Goal: Navigation & Orientation: Find specific page/section

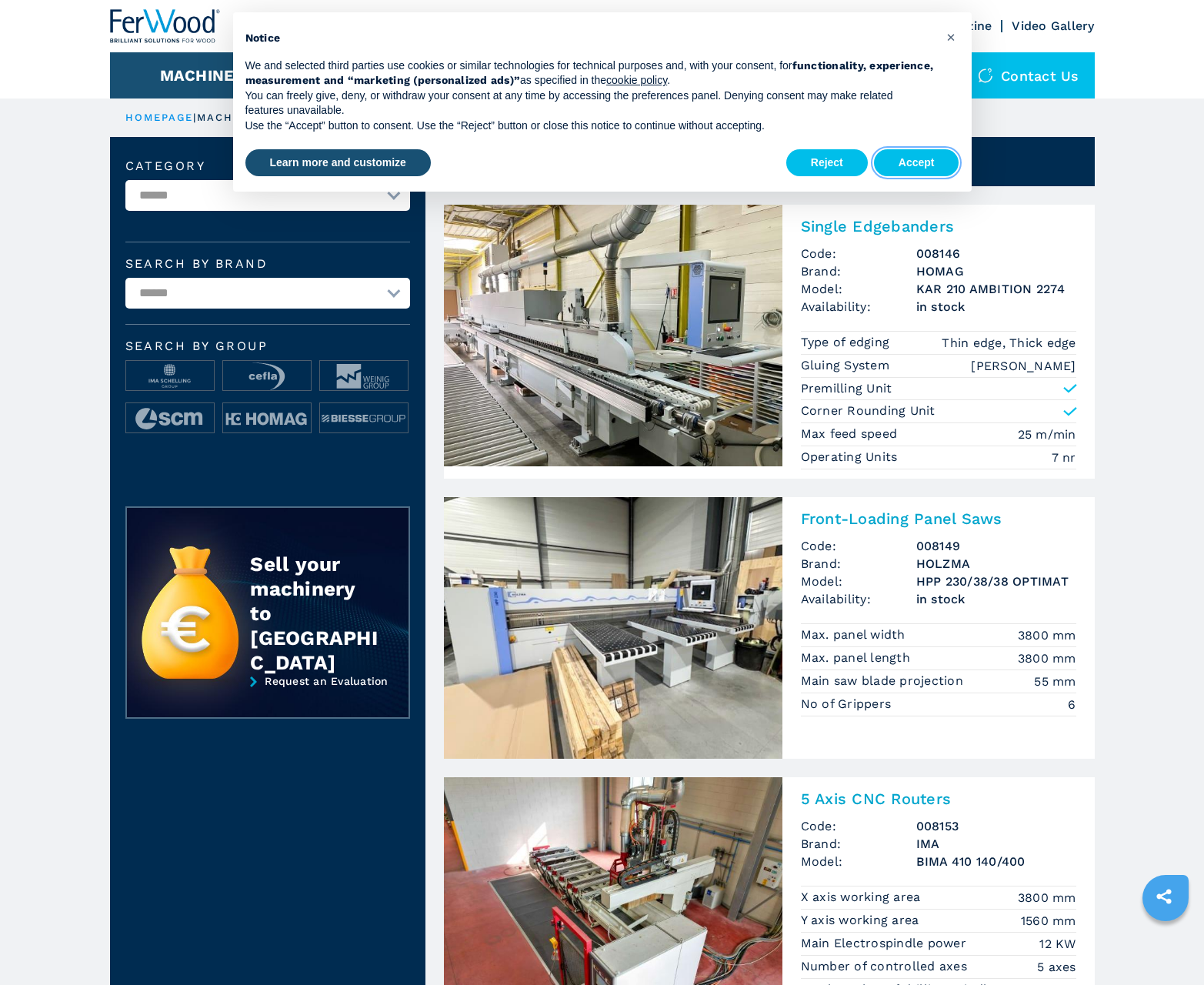
click at [916, 163] on button "Accept" at bounding box center [916, 163] width 85 height 28
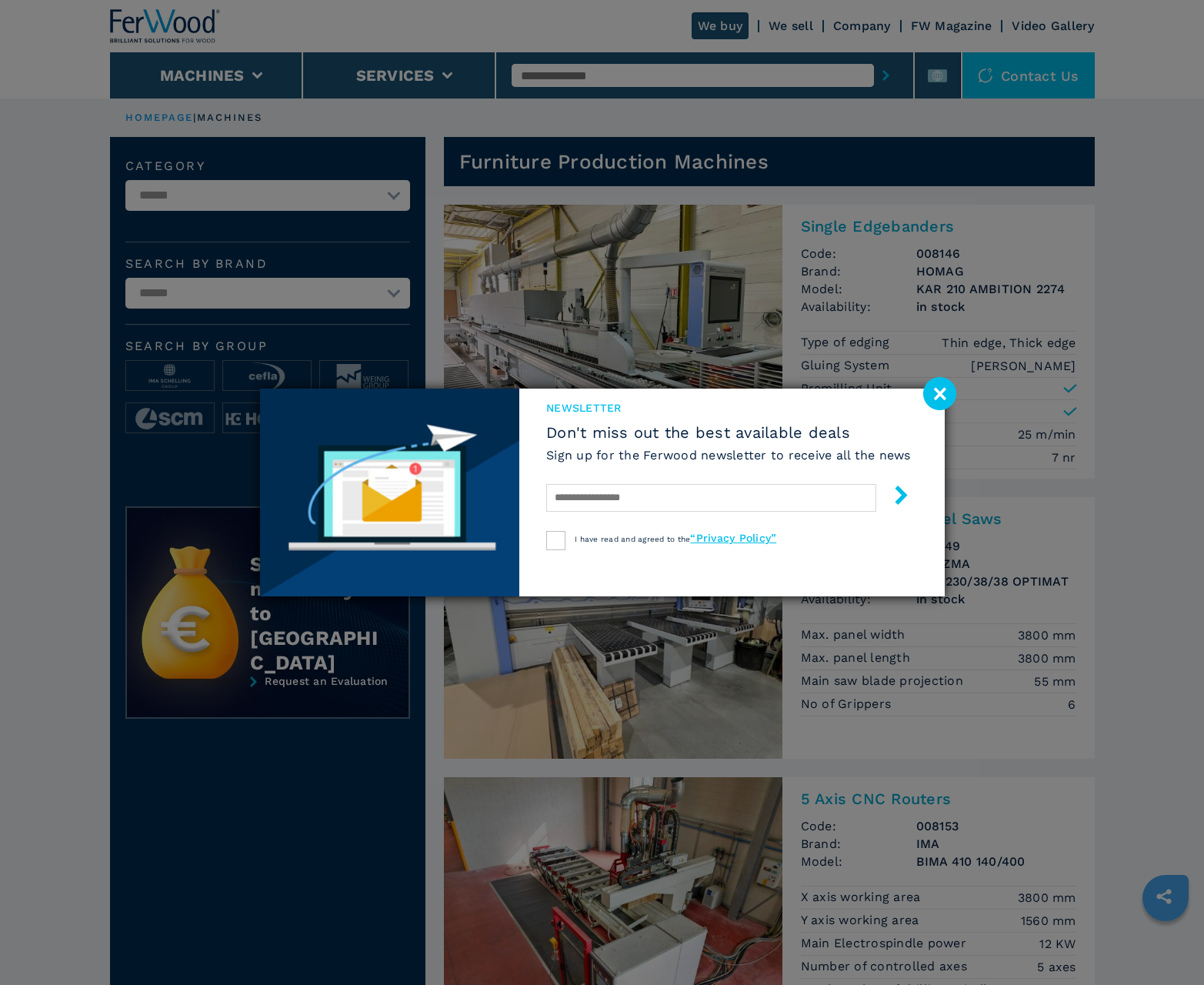
scroll to position [1539, 0]
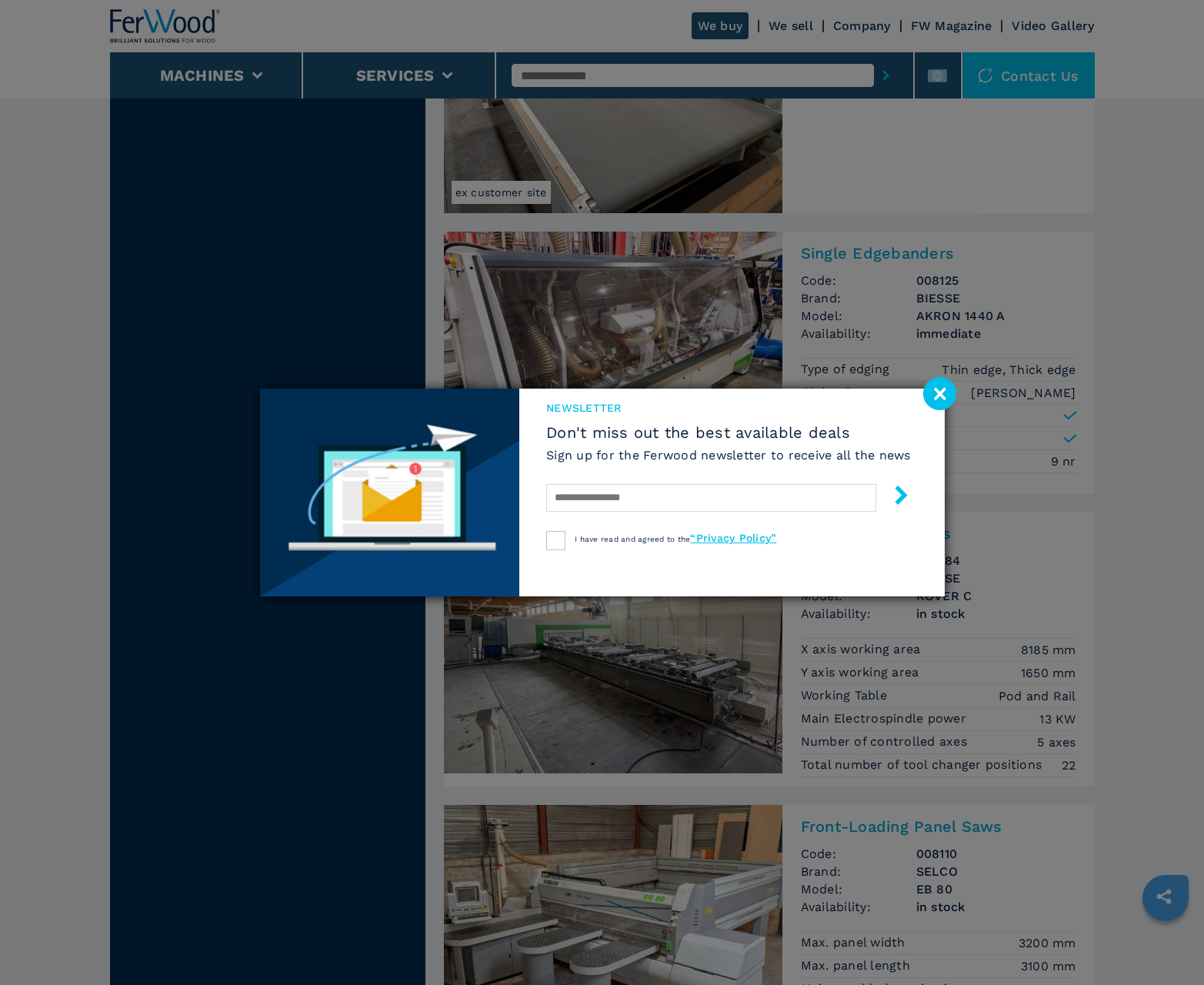
click at [939, 393] on image at bounding box center [939, 393] width 33 height 33
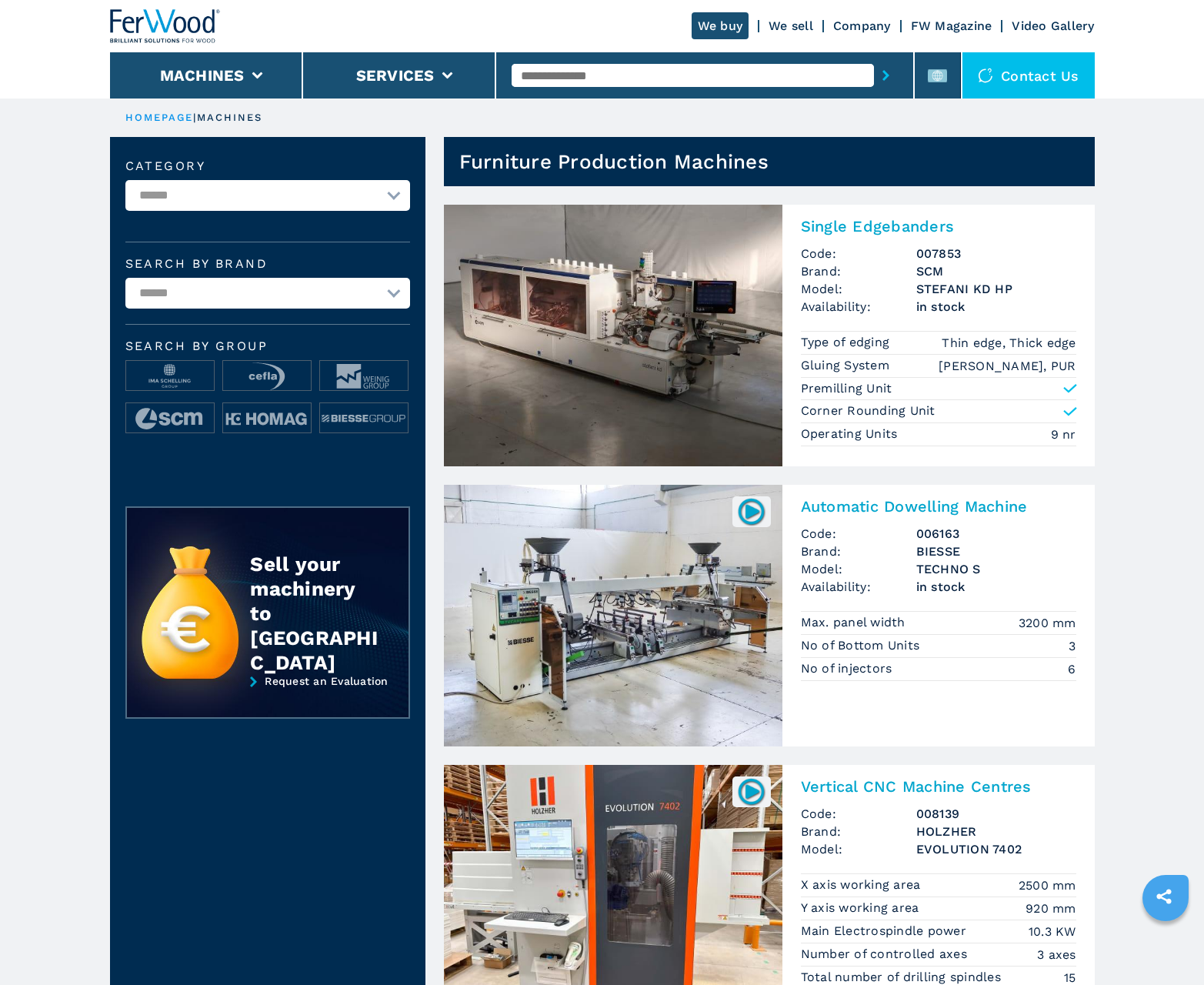
scroll to position [1539, 0]
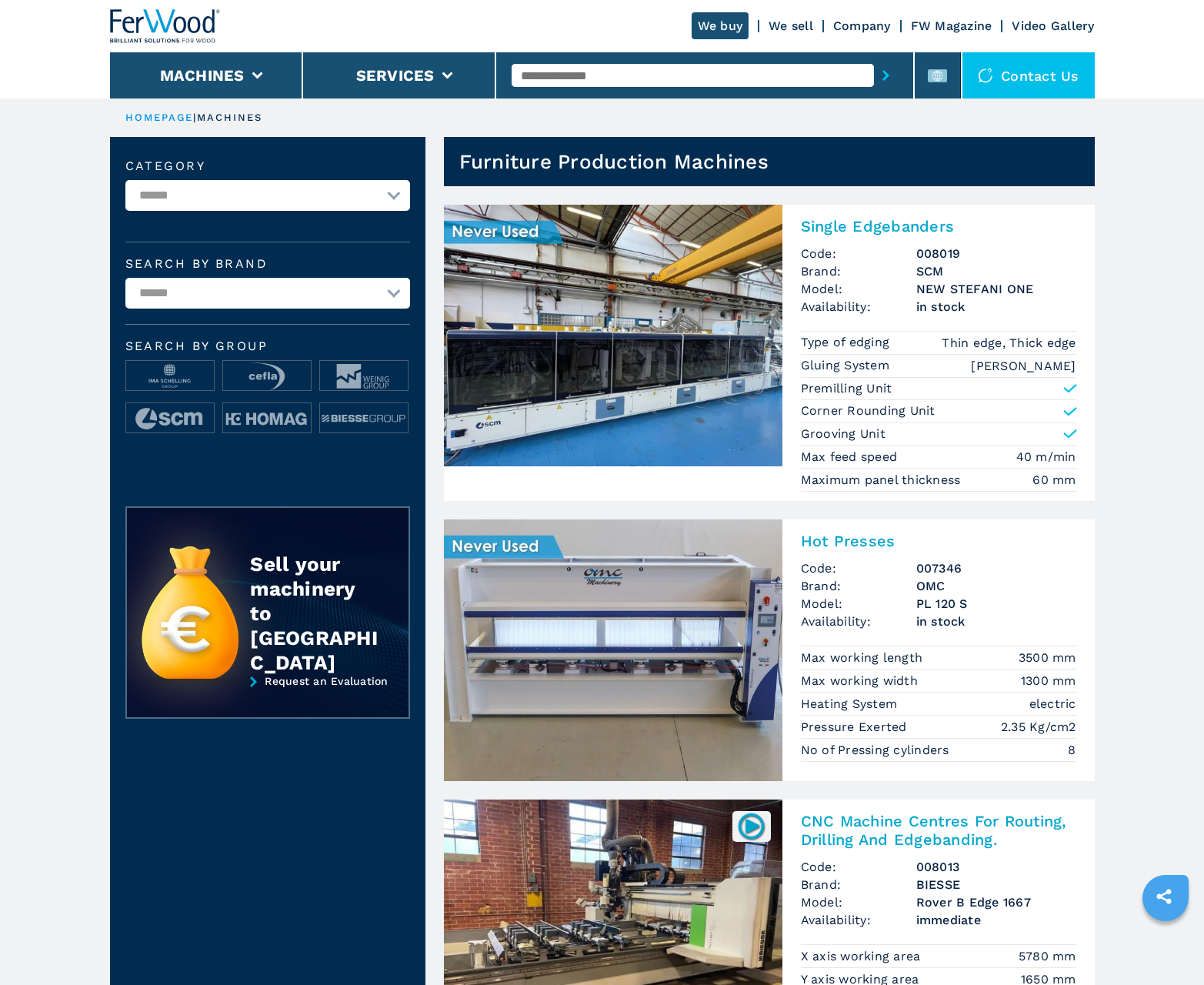
scroll to position [1539, 0]
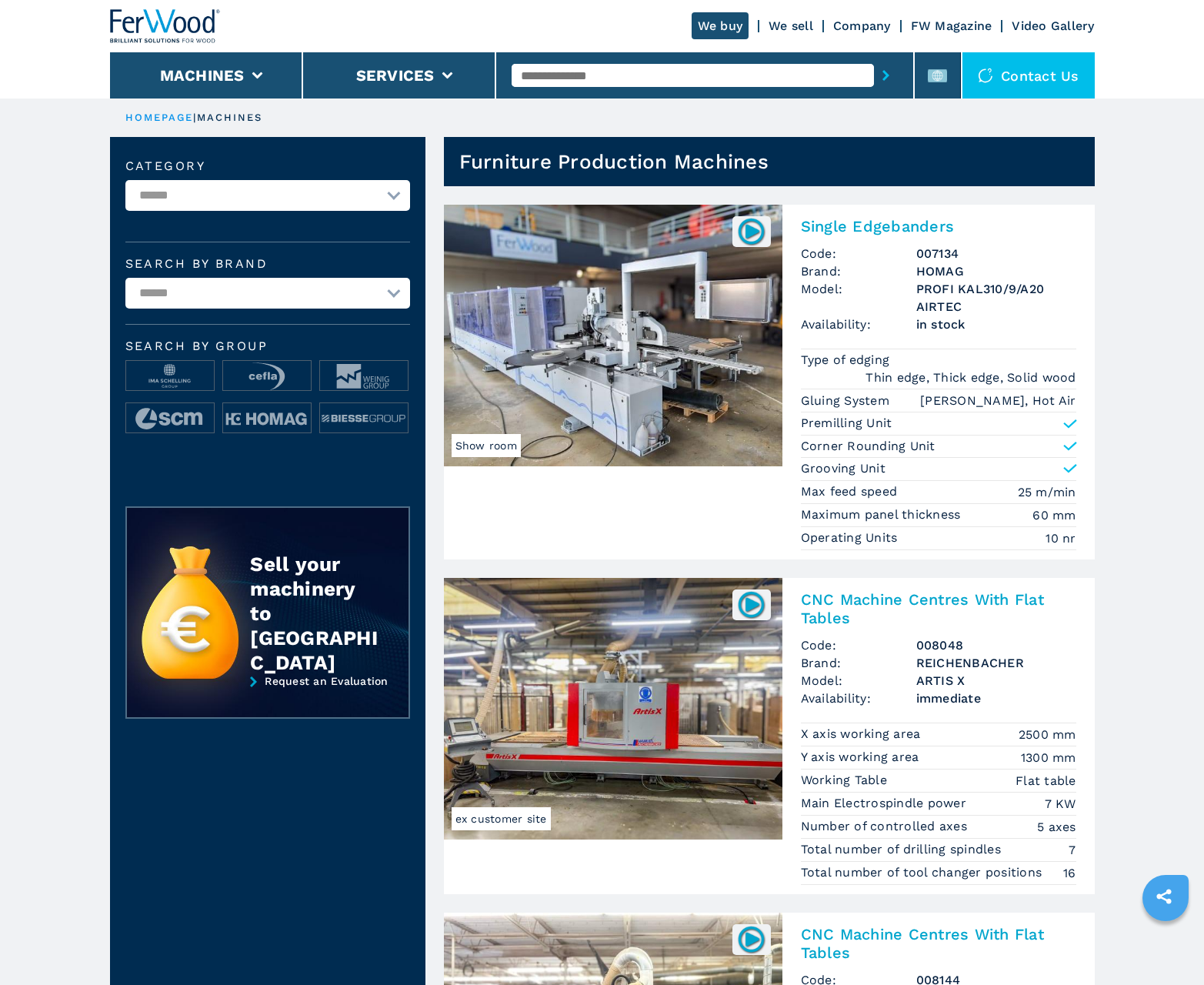
scroll to position [1539, 0]
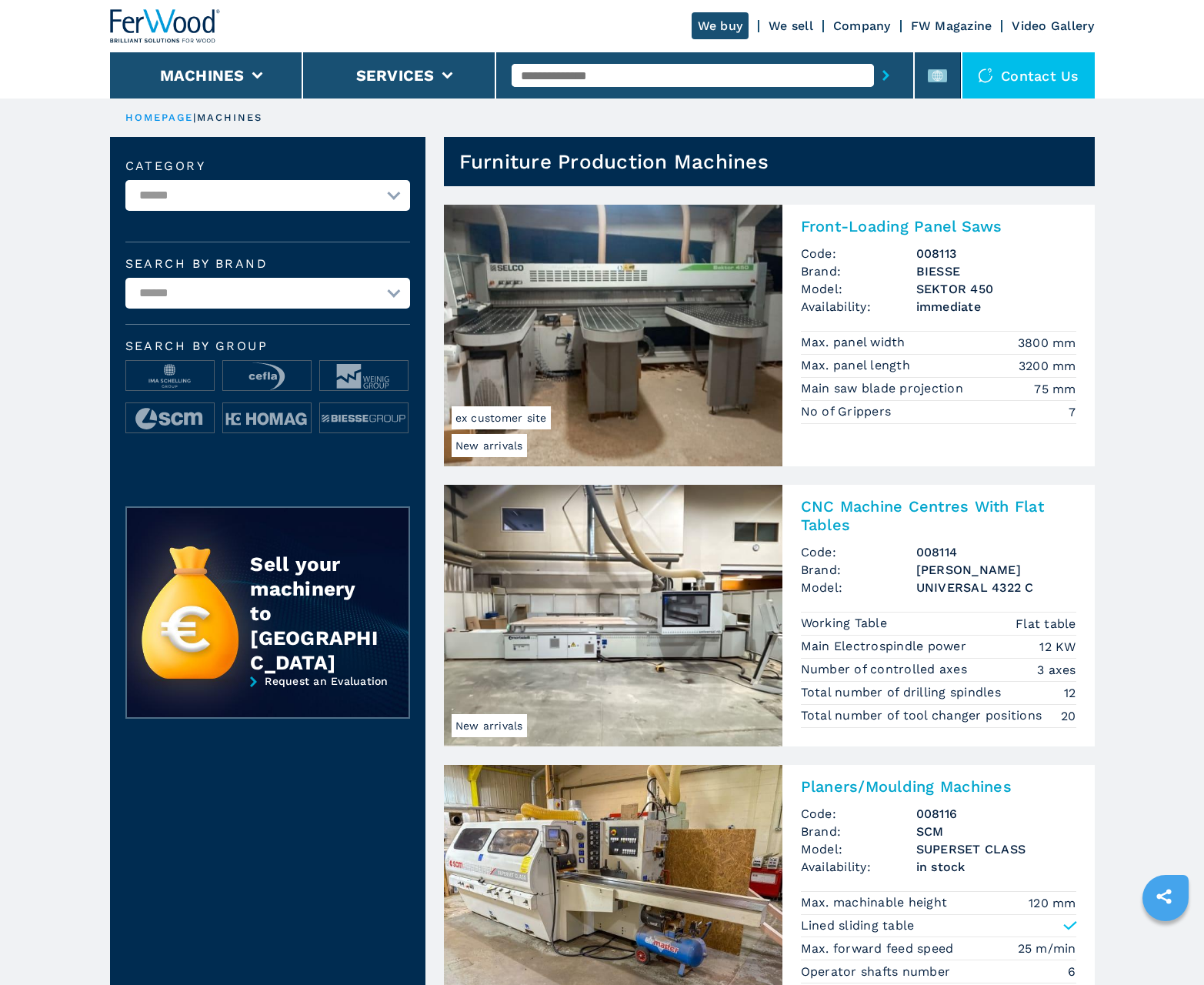
scroll to position [1539, 0]
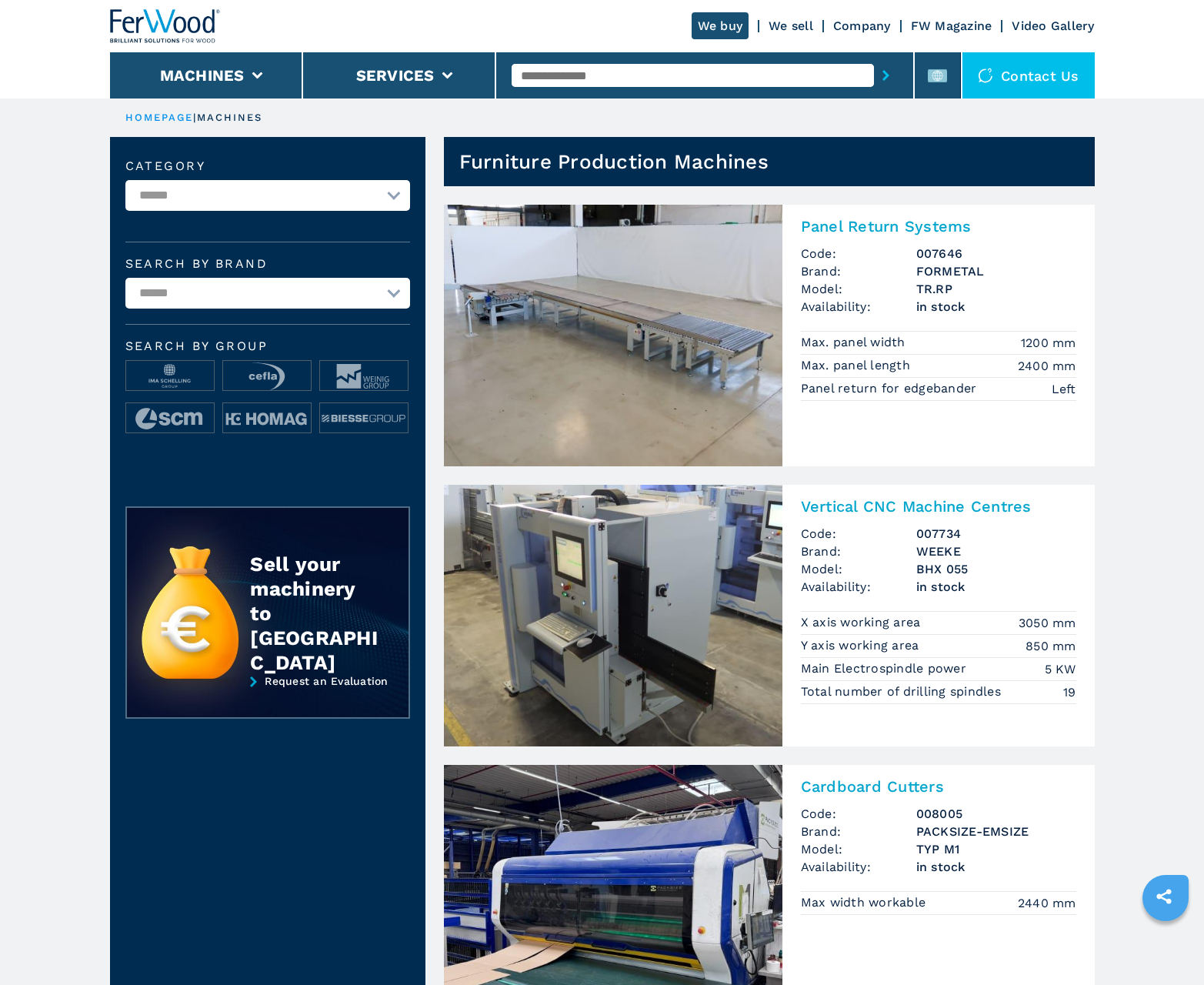
scroll to position [1539, 0]
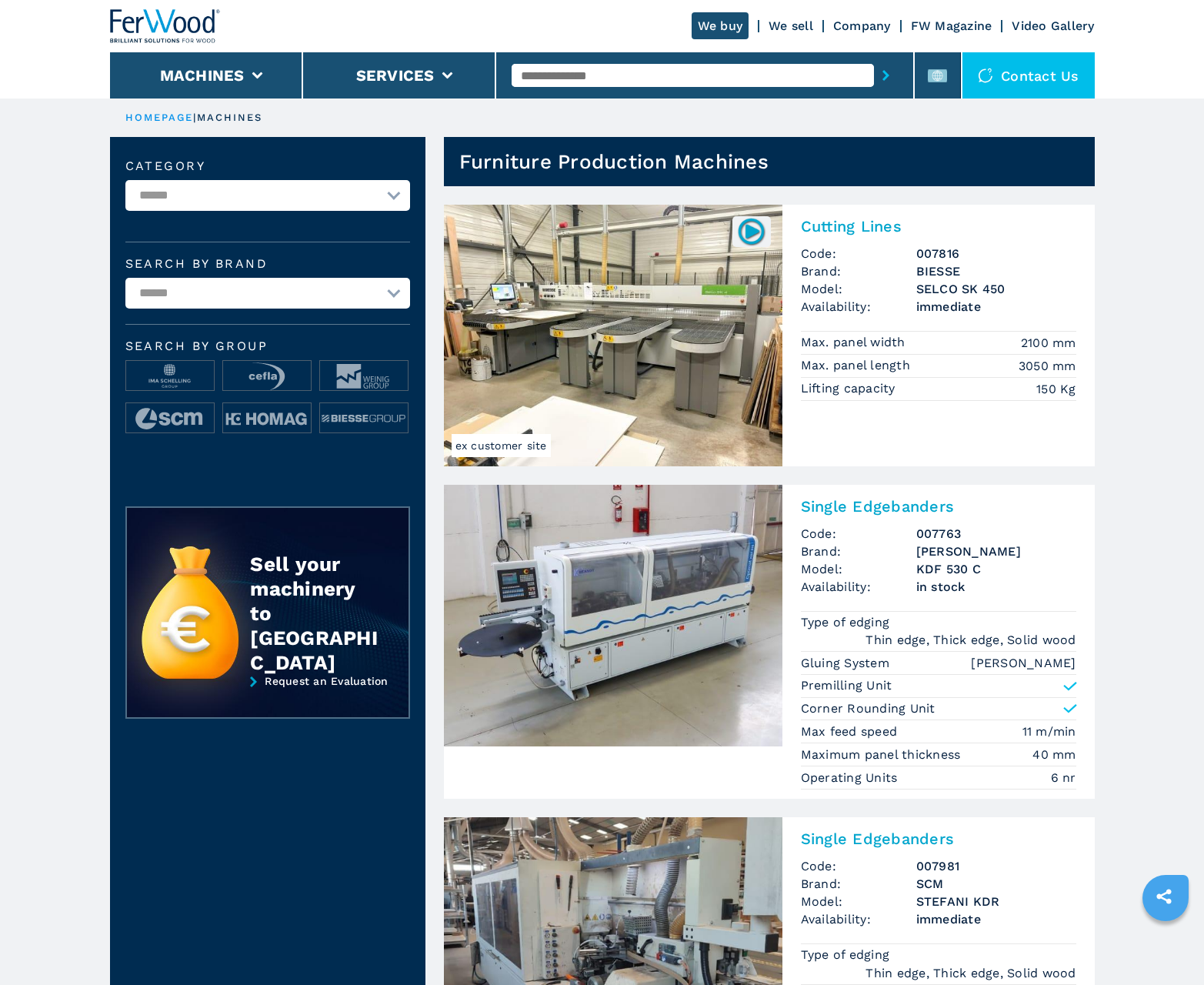
scroll to position [1539, 0]
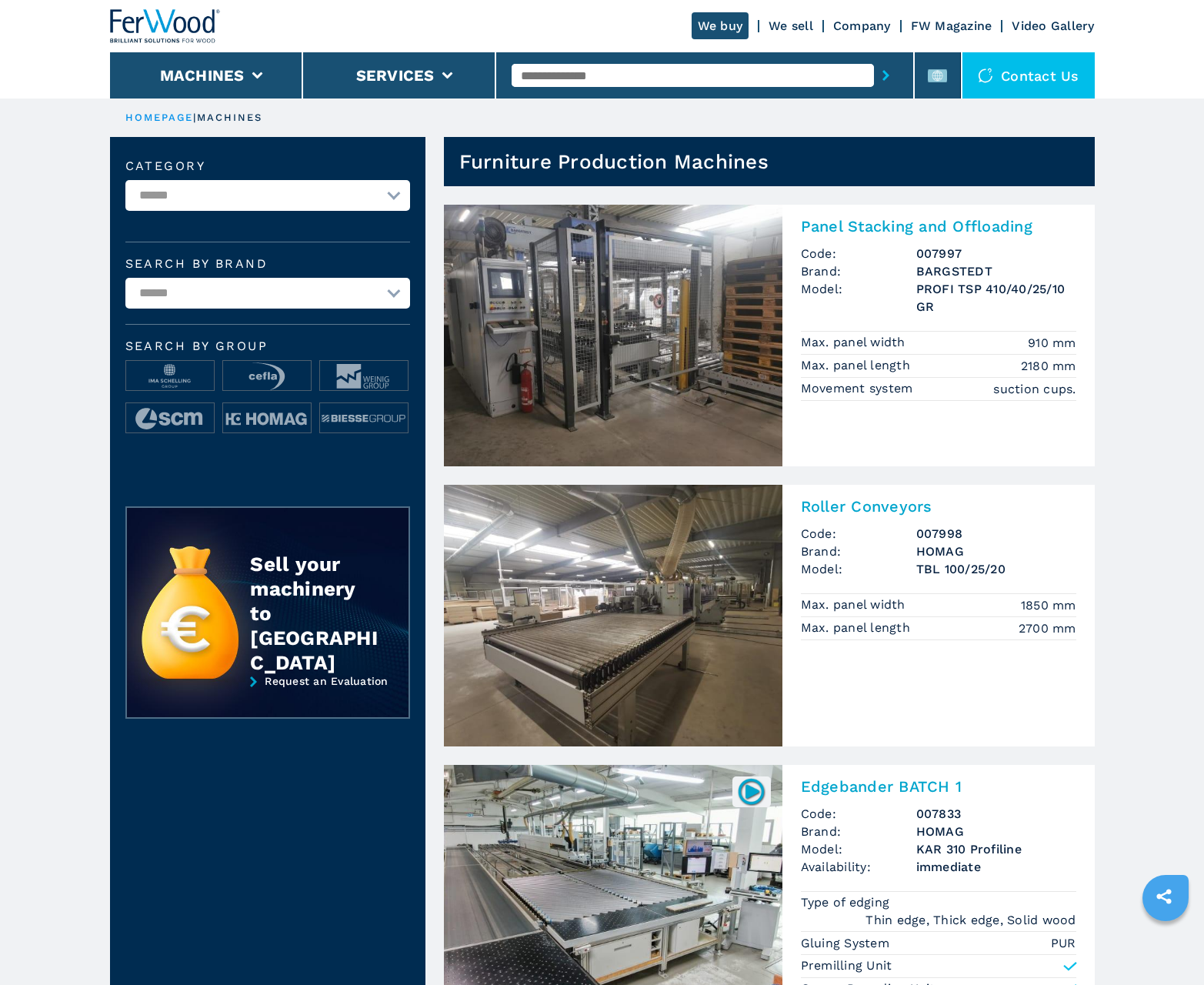
scroll to position [1539, 0]
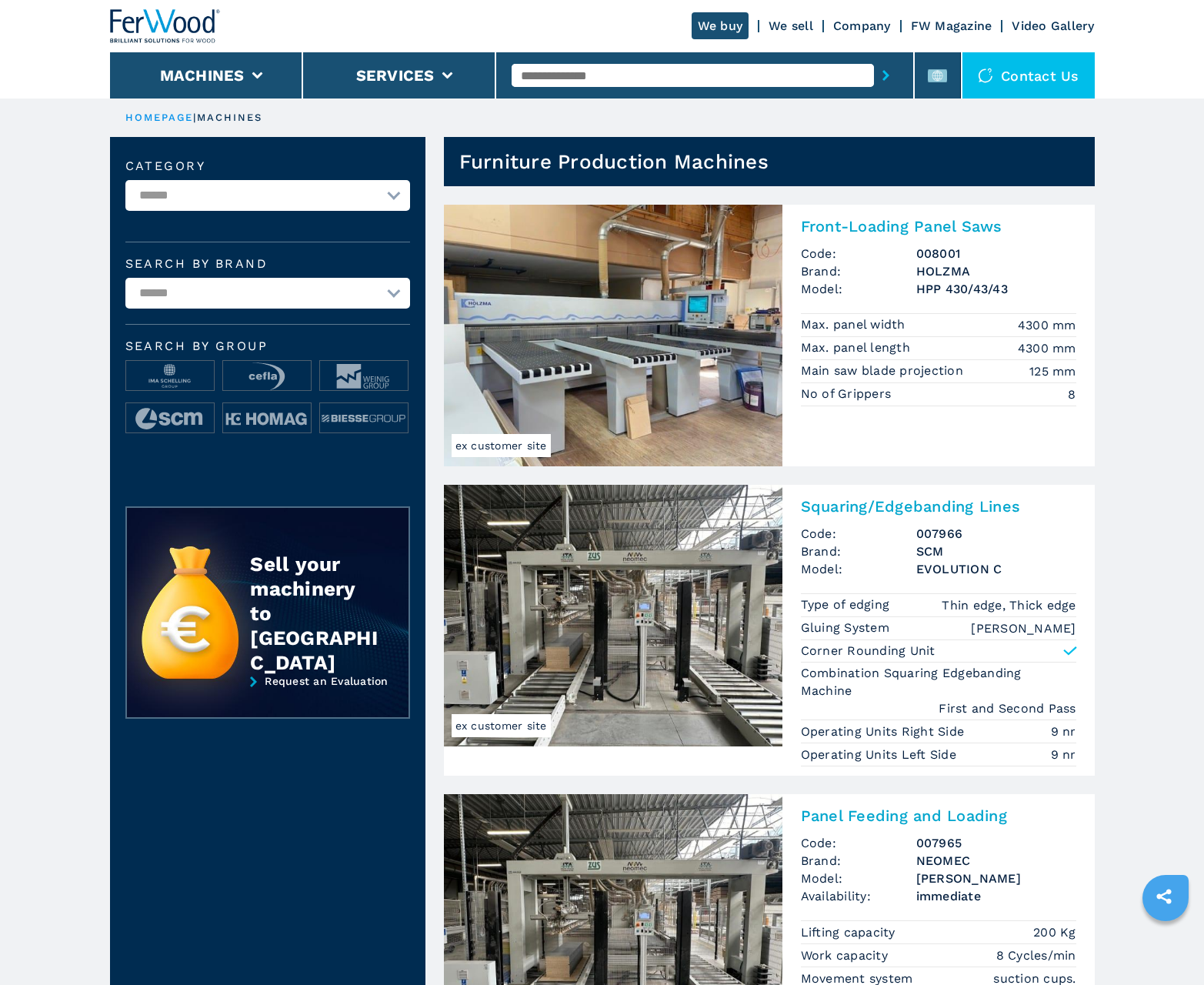
scroll to position [1539, 0]
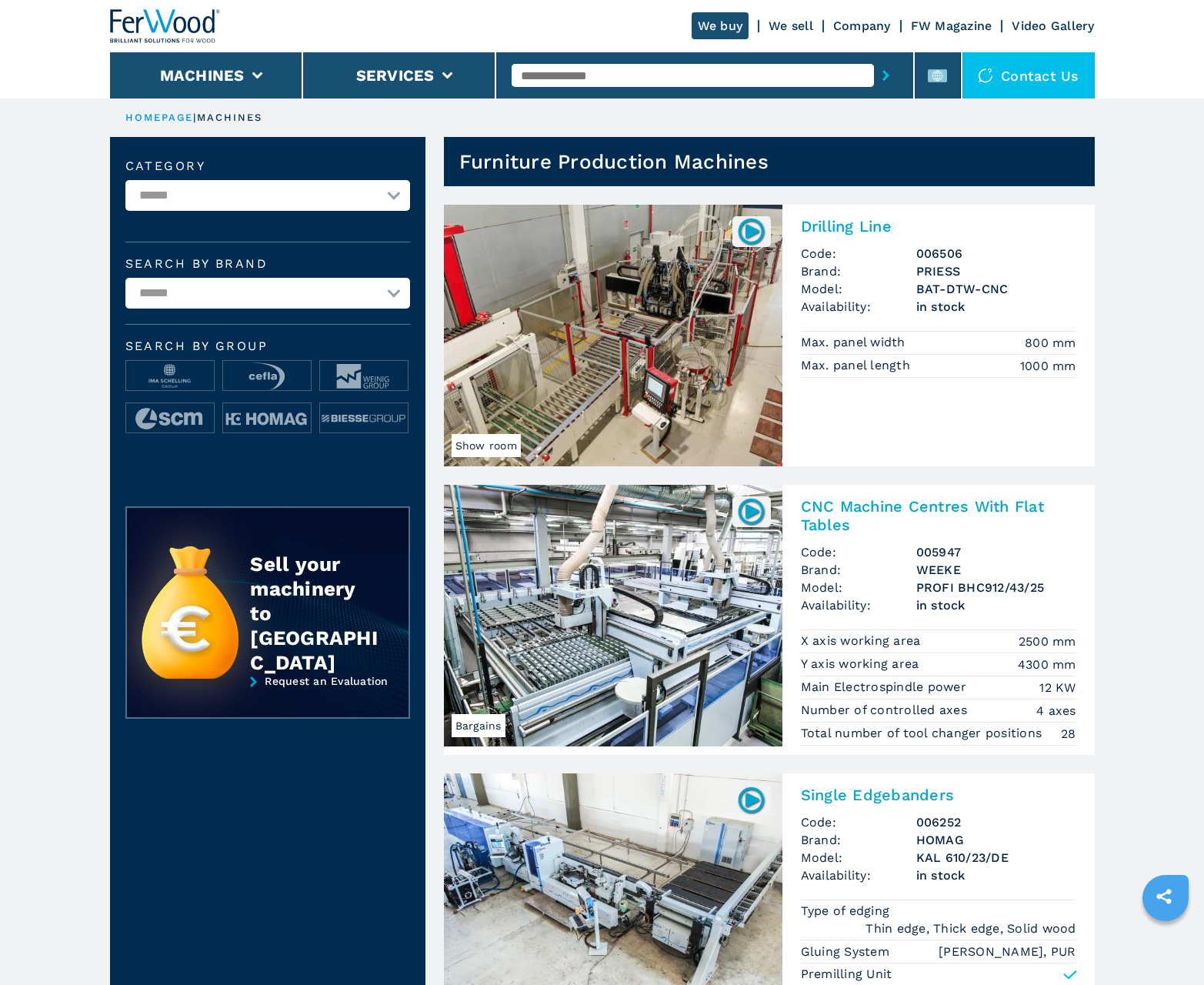
scroll to position [1539, 0]
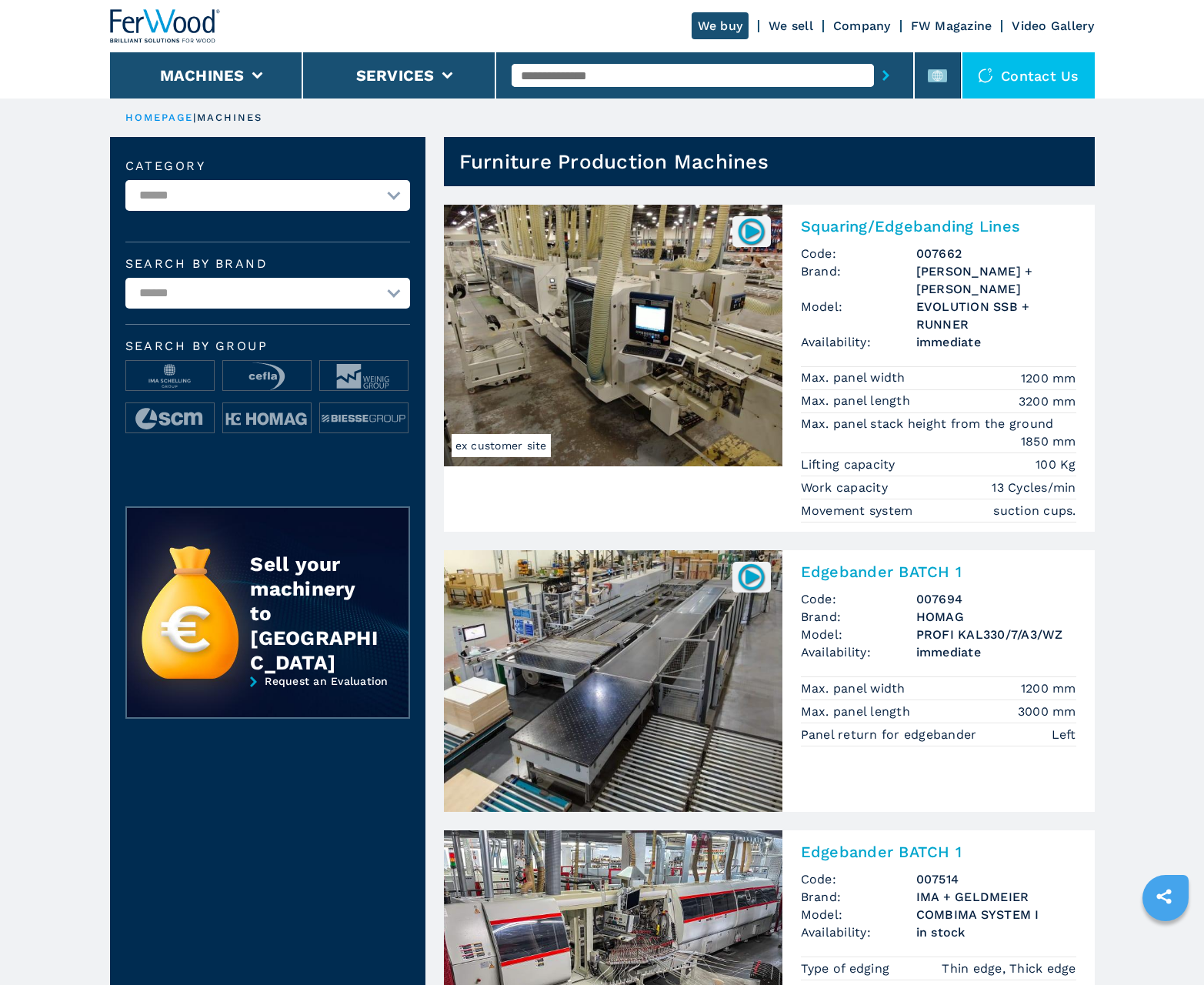
scroll to position [1539, 0]
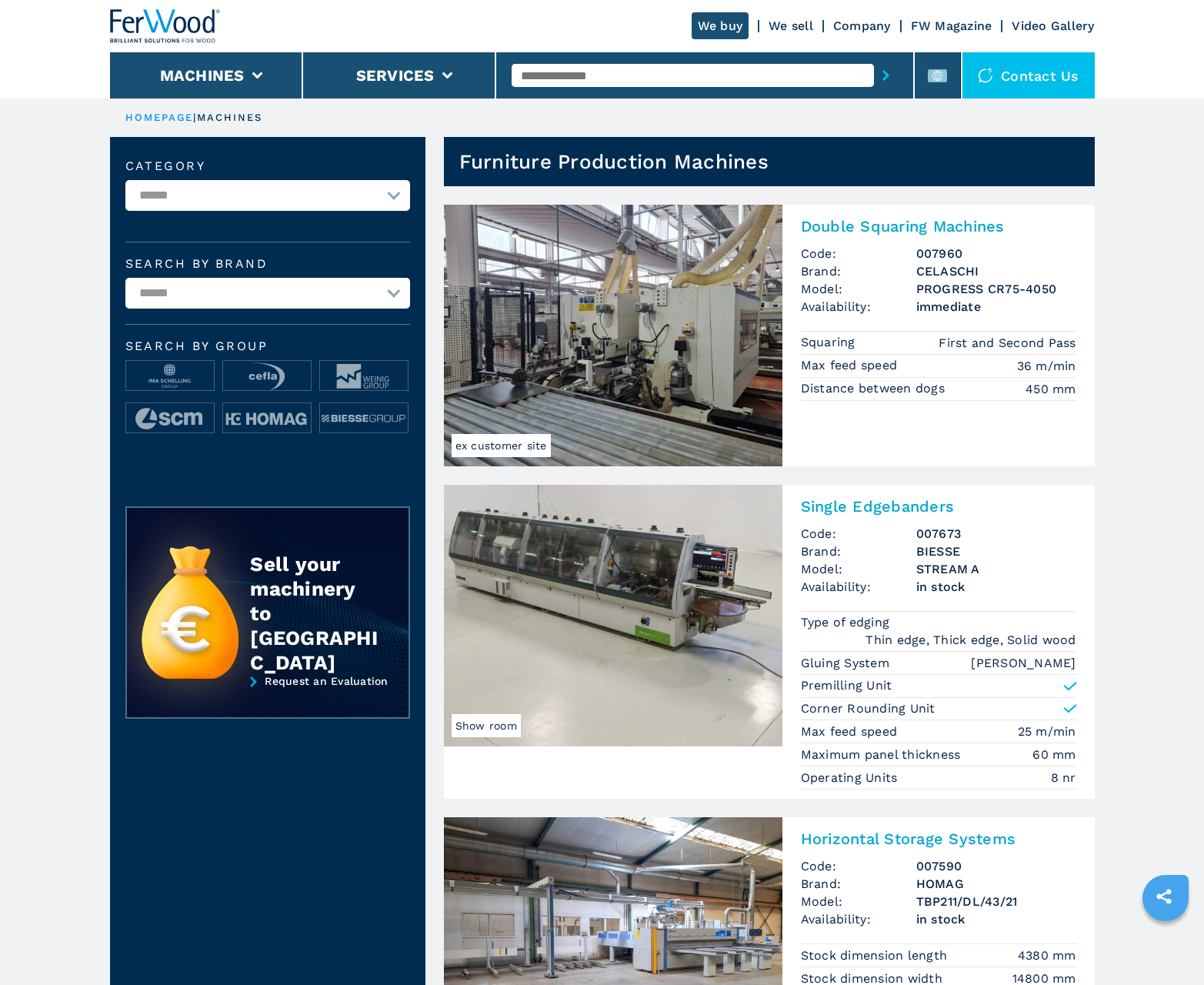
scroll to position [1539, 0]
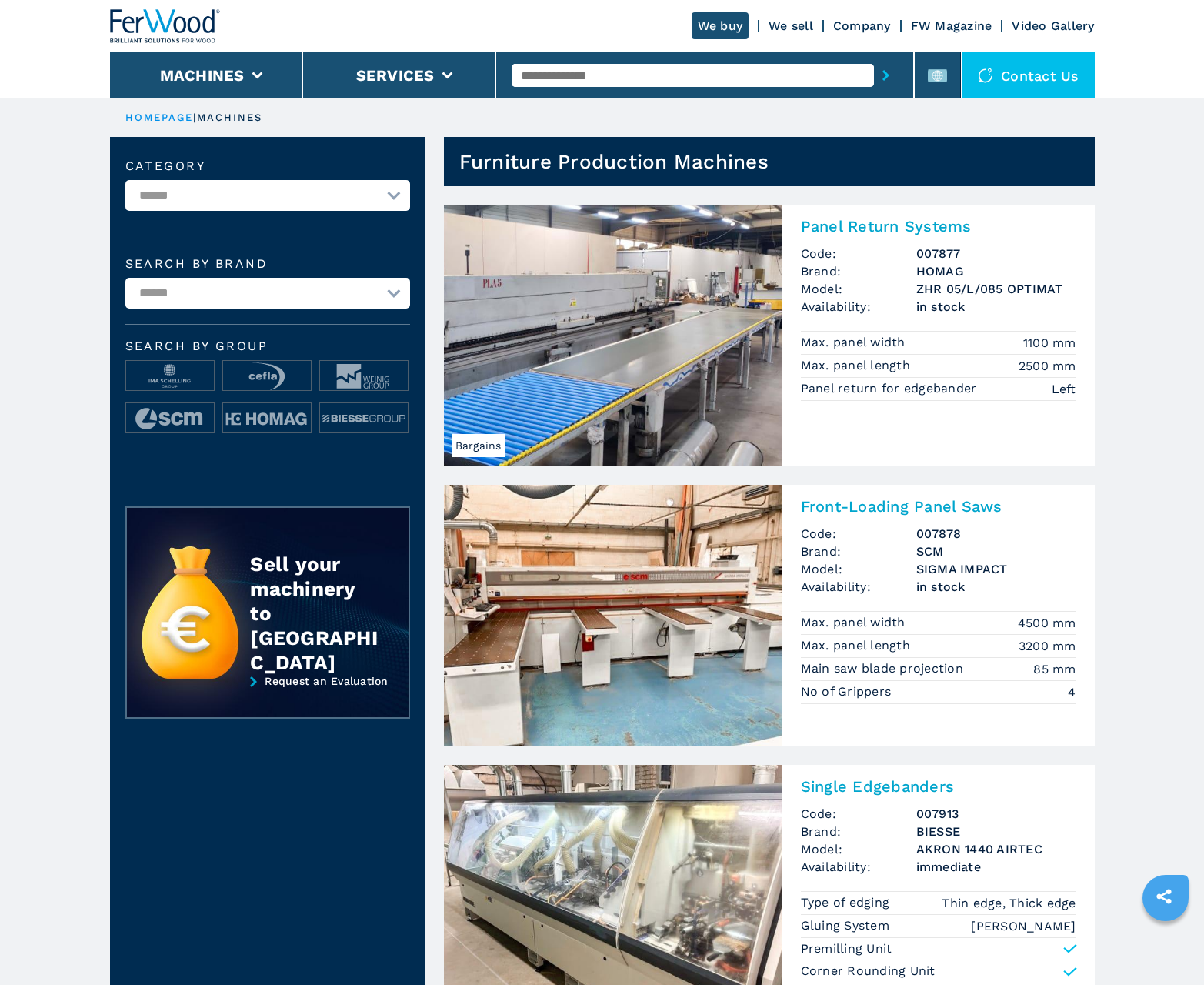
scroll to position [1539, 0]
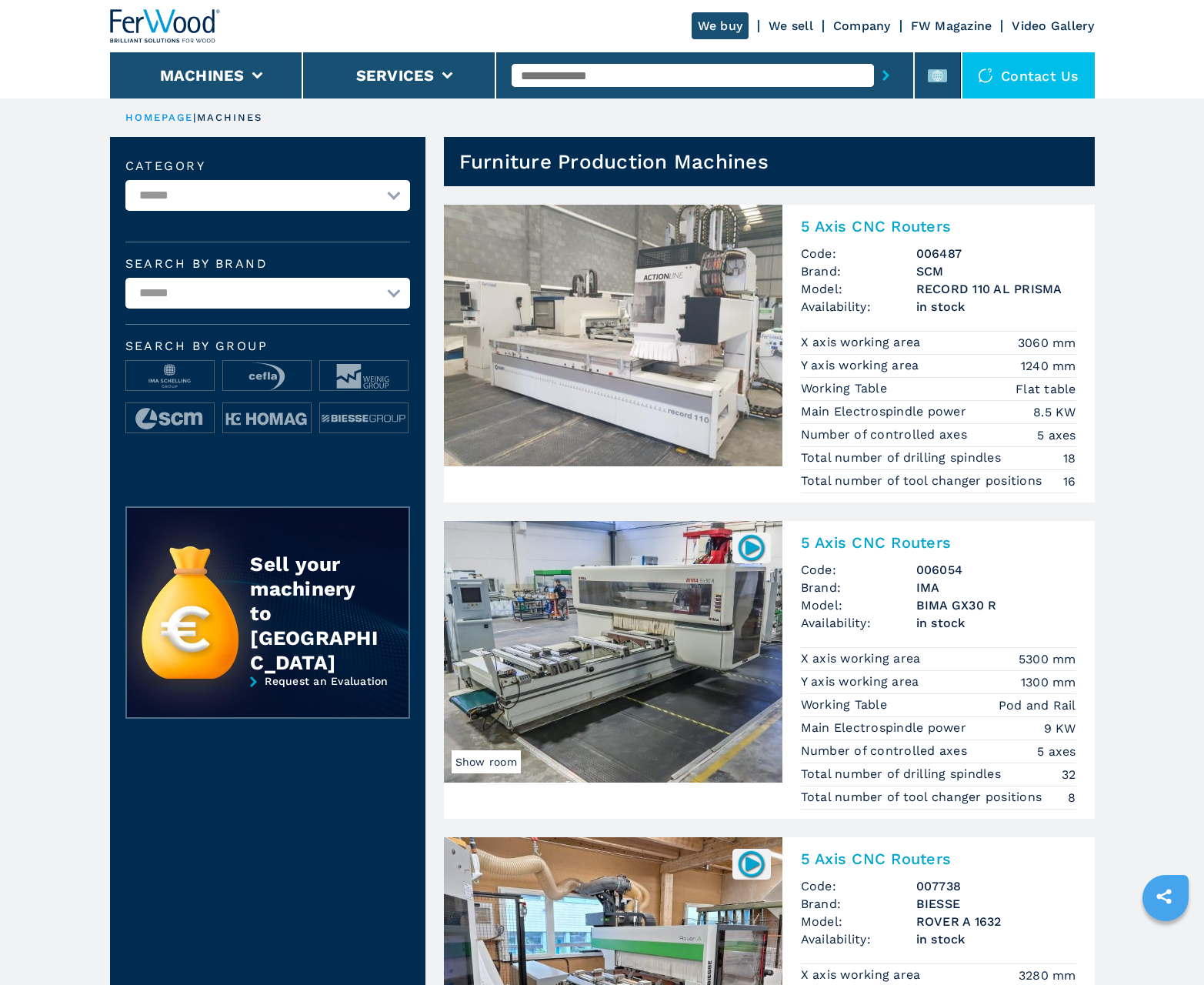
scroll to position [1539, 0]
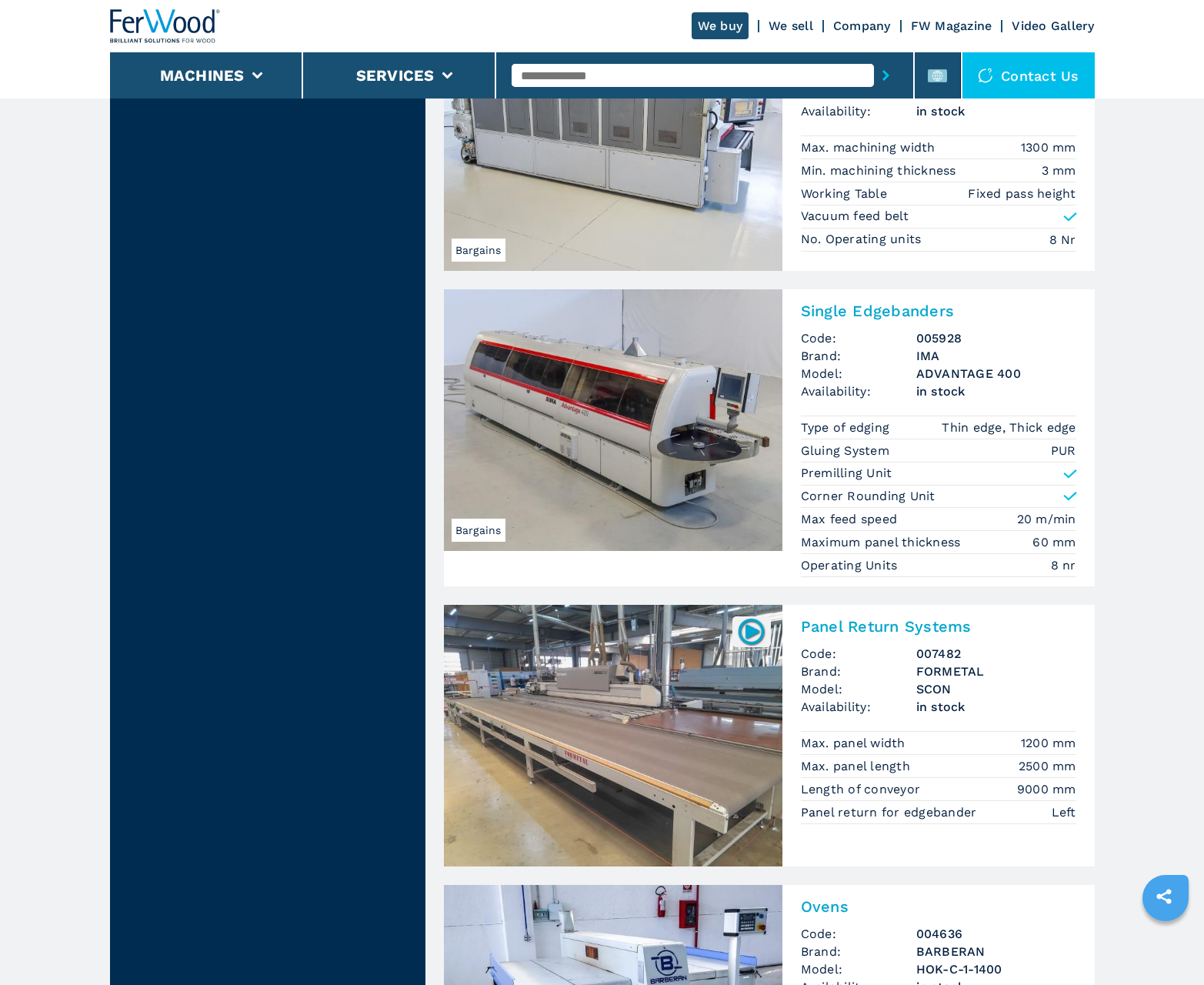
scroll to position [3001, 0]
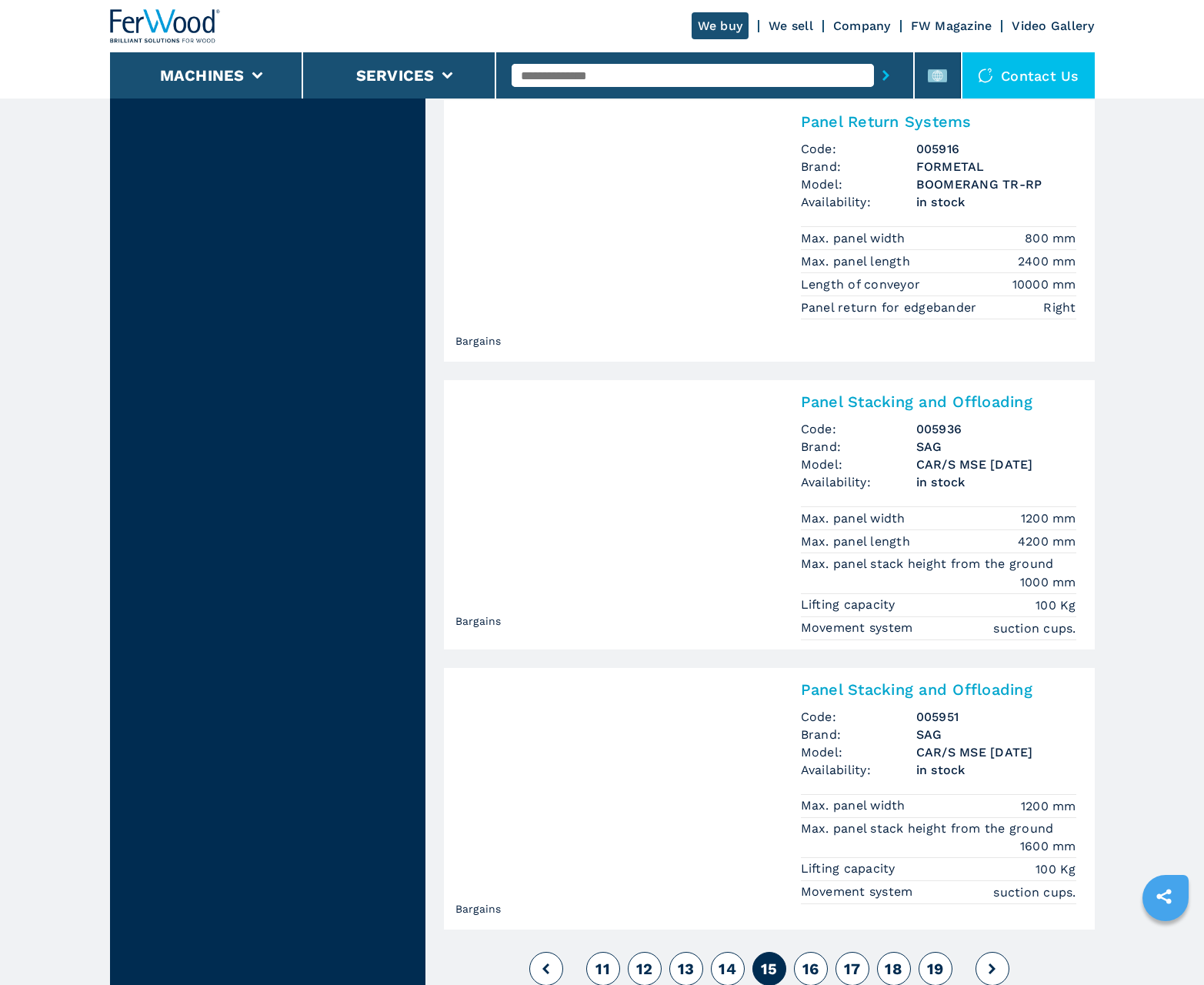
click at [810, 968] on span "16" at bounding box center [811, 969] width 17 height 19
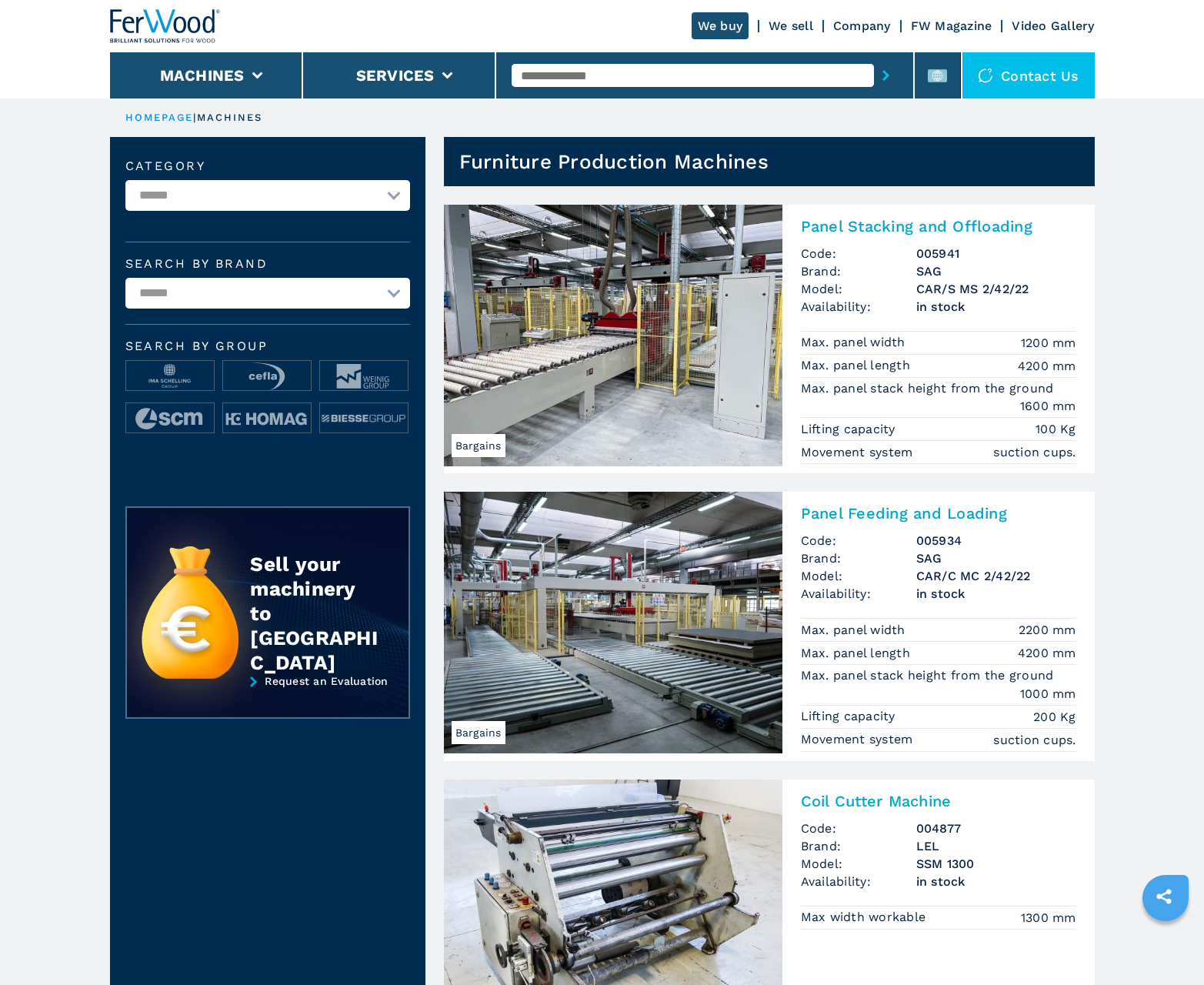
scroll to position [1539, 0]
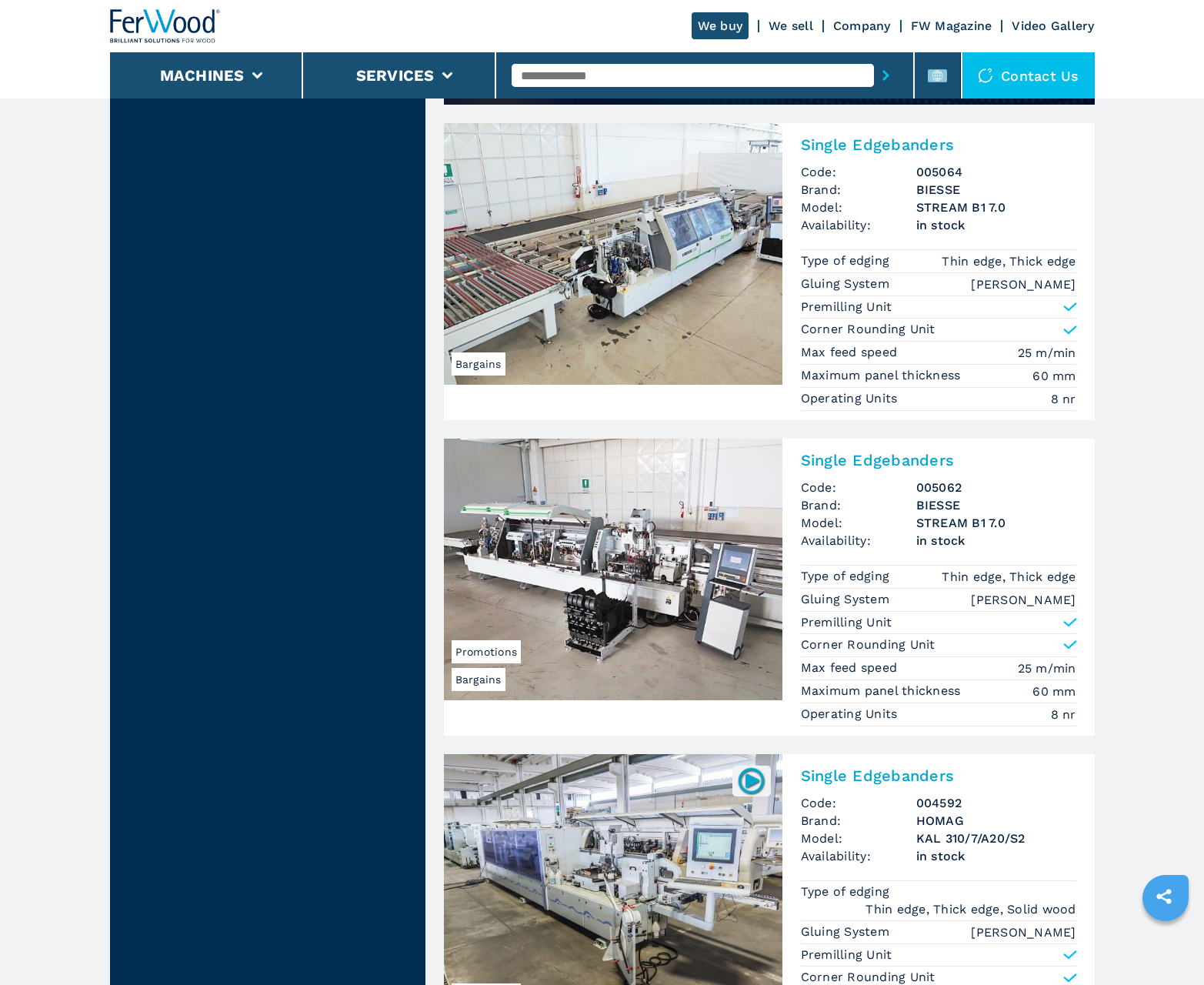
scroll to position [3307, 0]
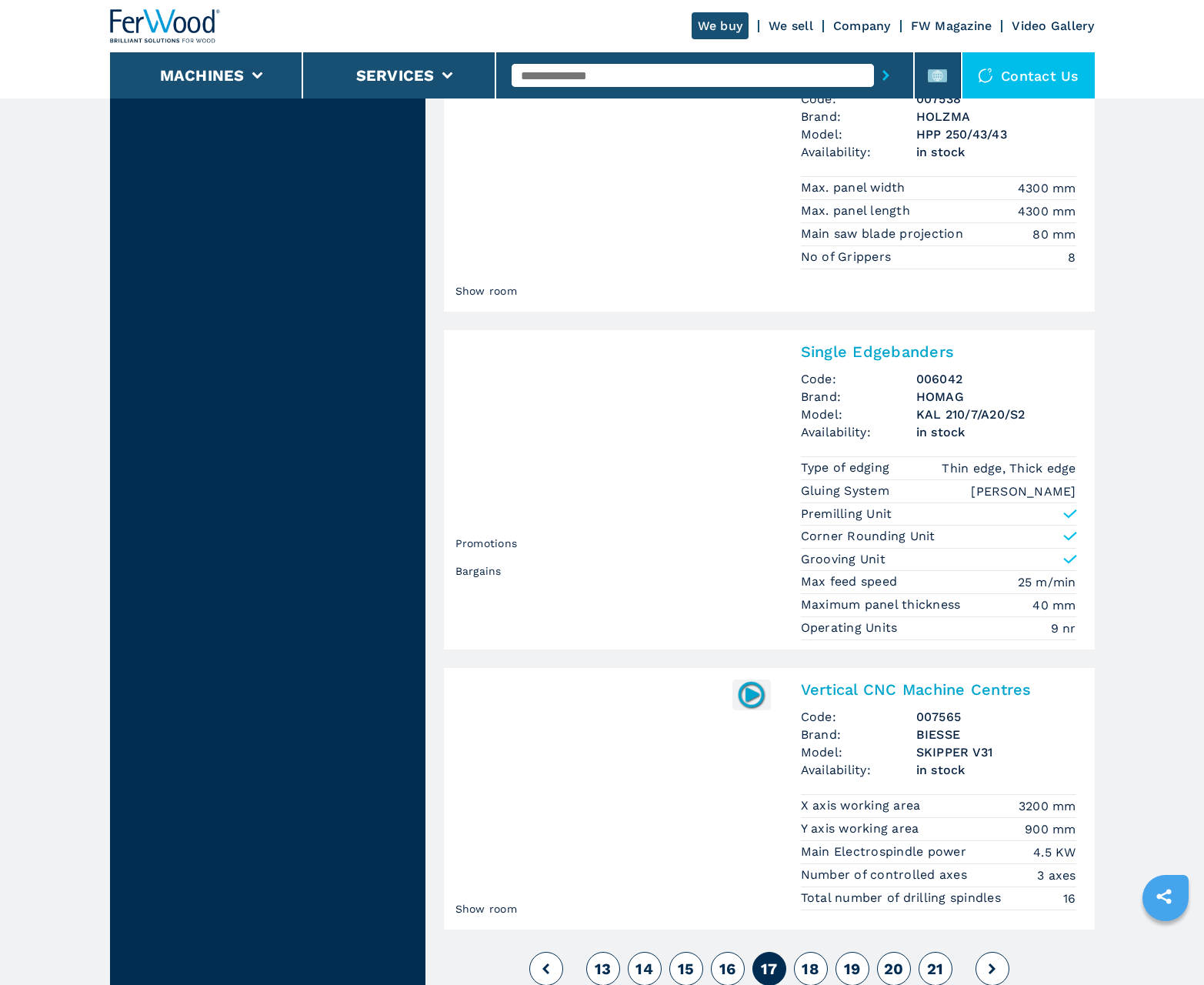
click at [810, 968] on span "18" at bounding box center [811, 969] width 18 height 19
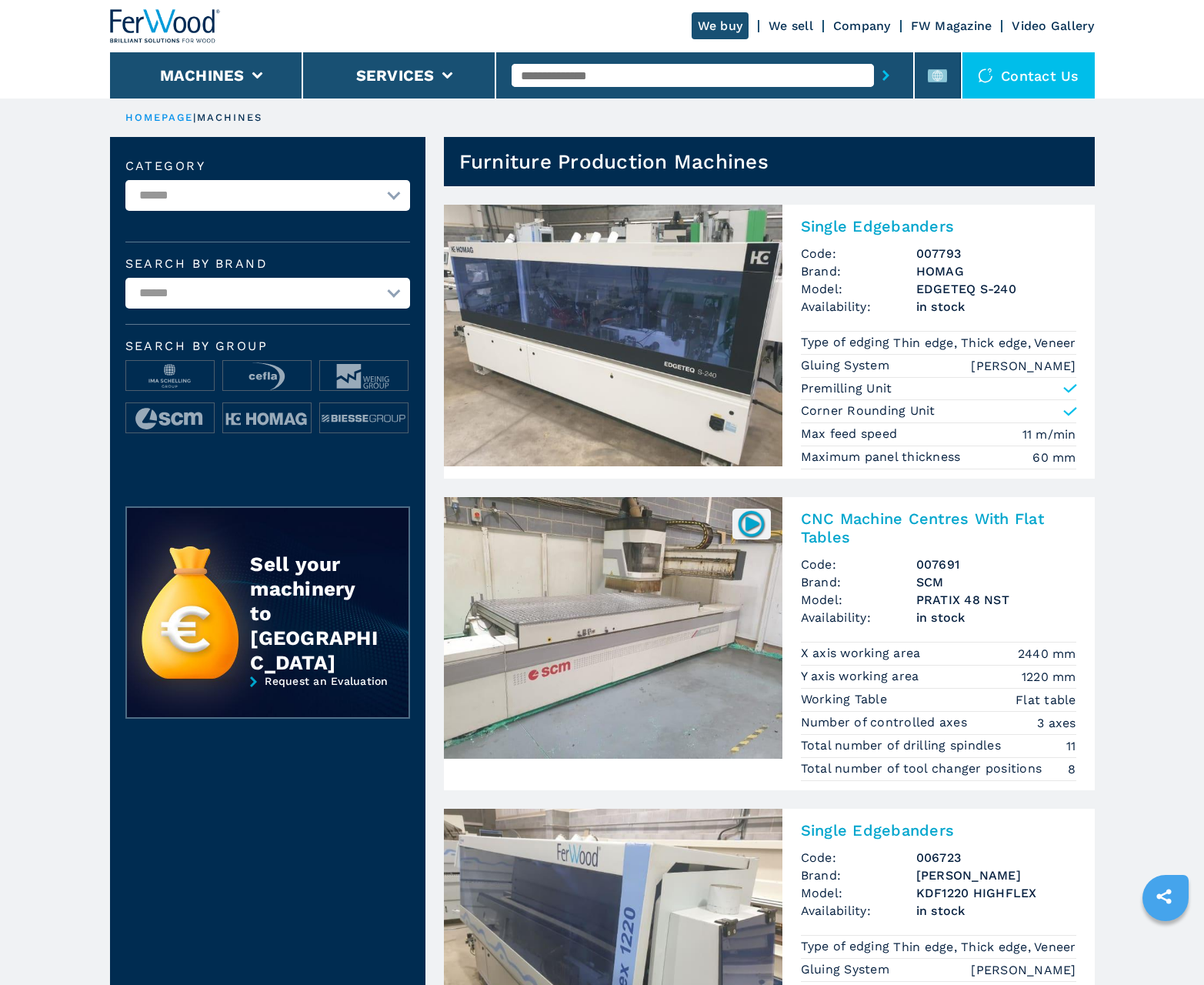
scroll to position [1539, 0]
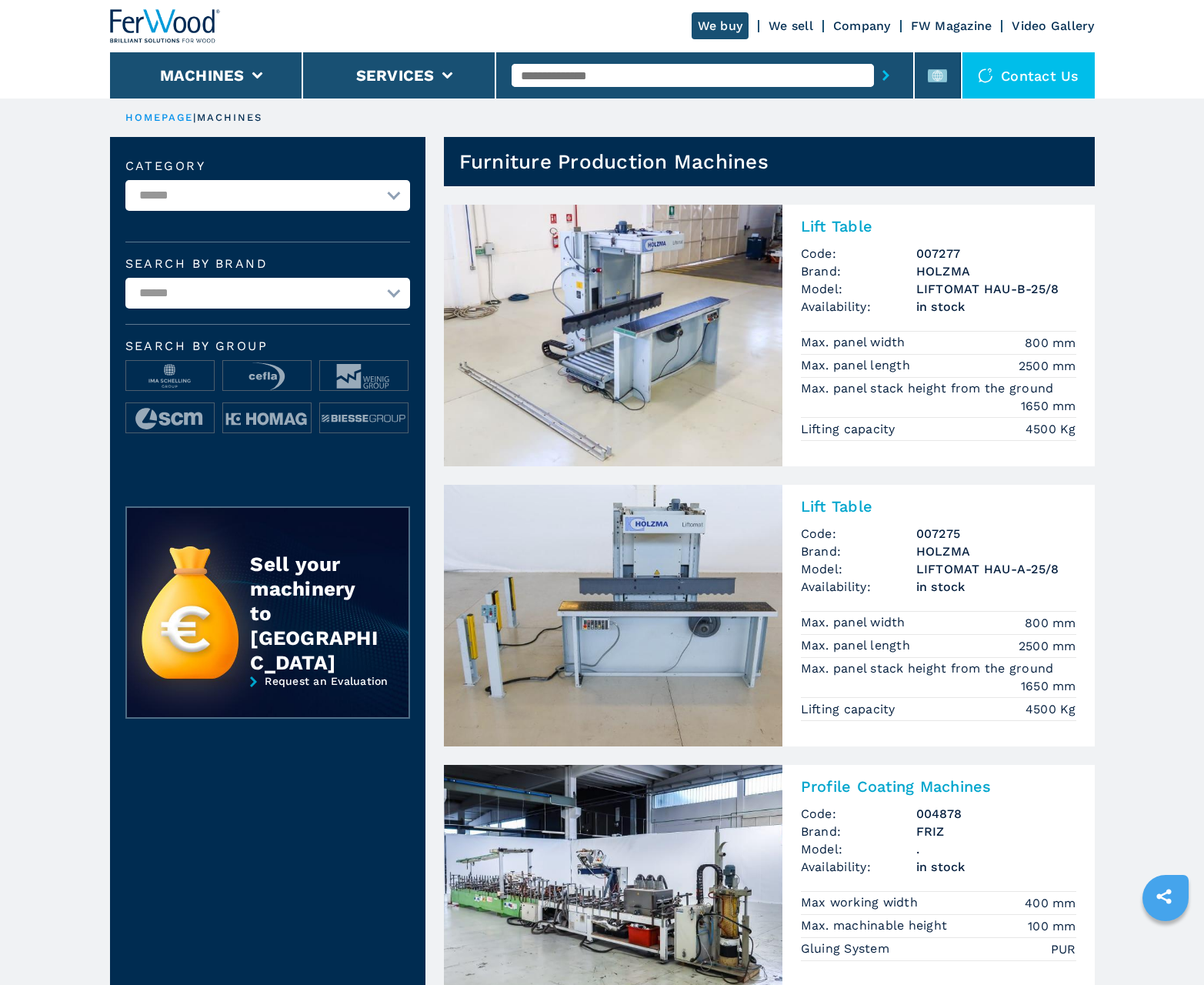
scroll to position [1539, 0]
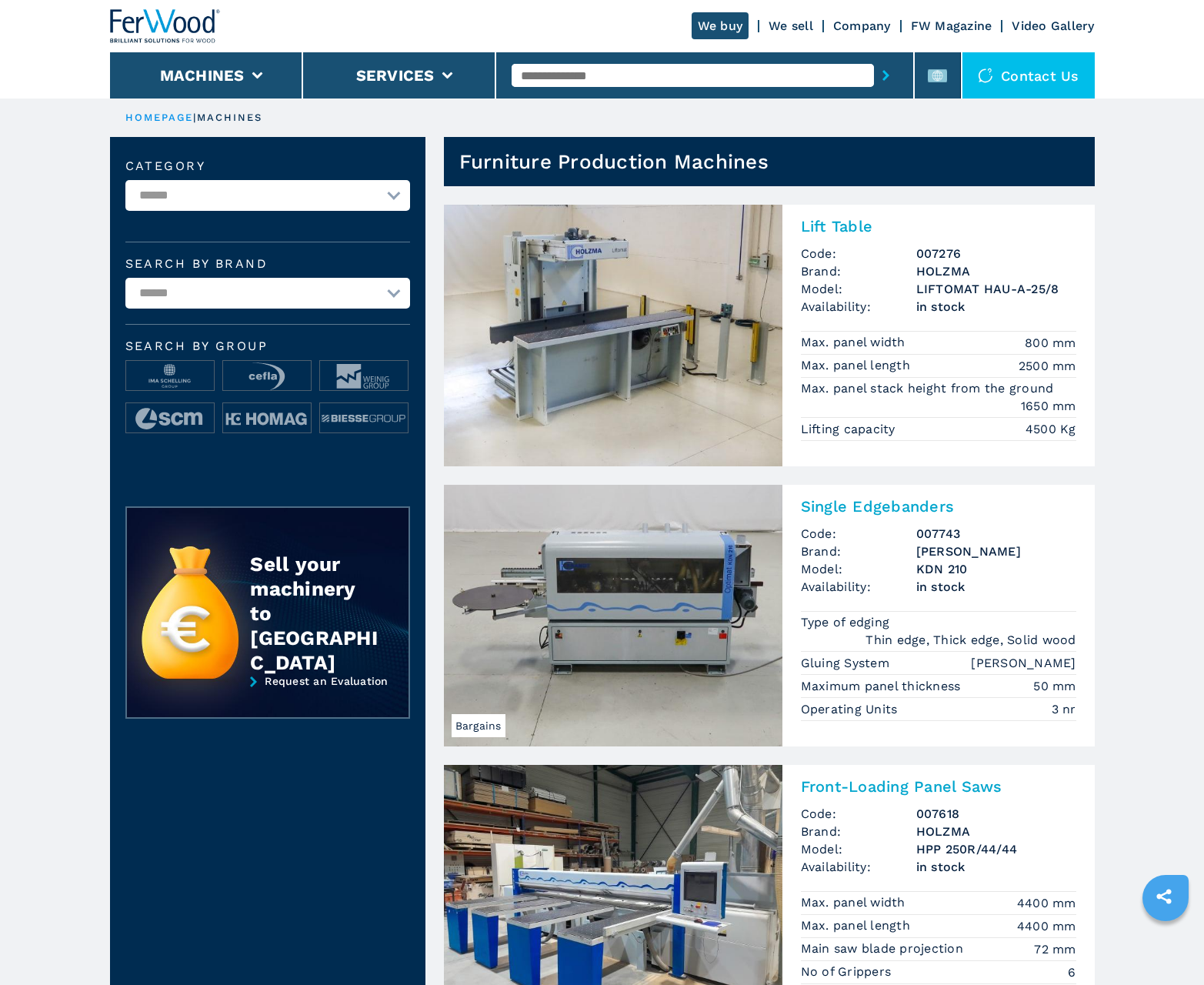
scroll to position [1539, 0]
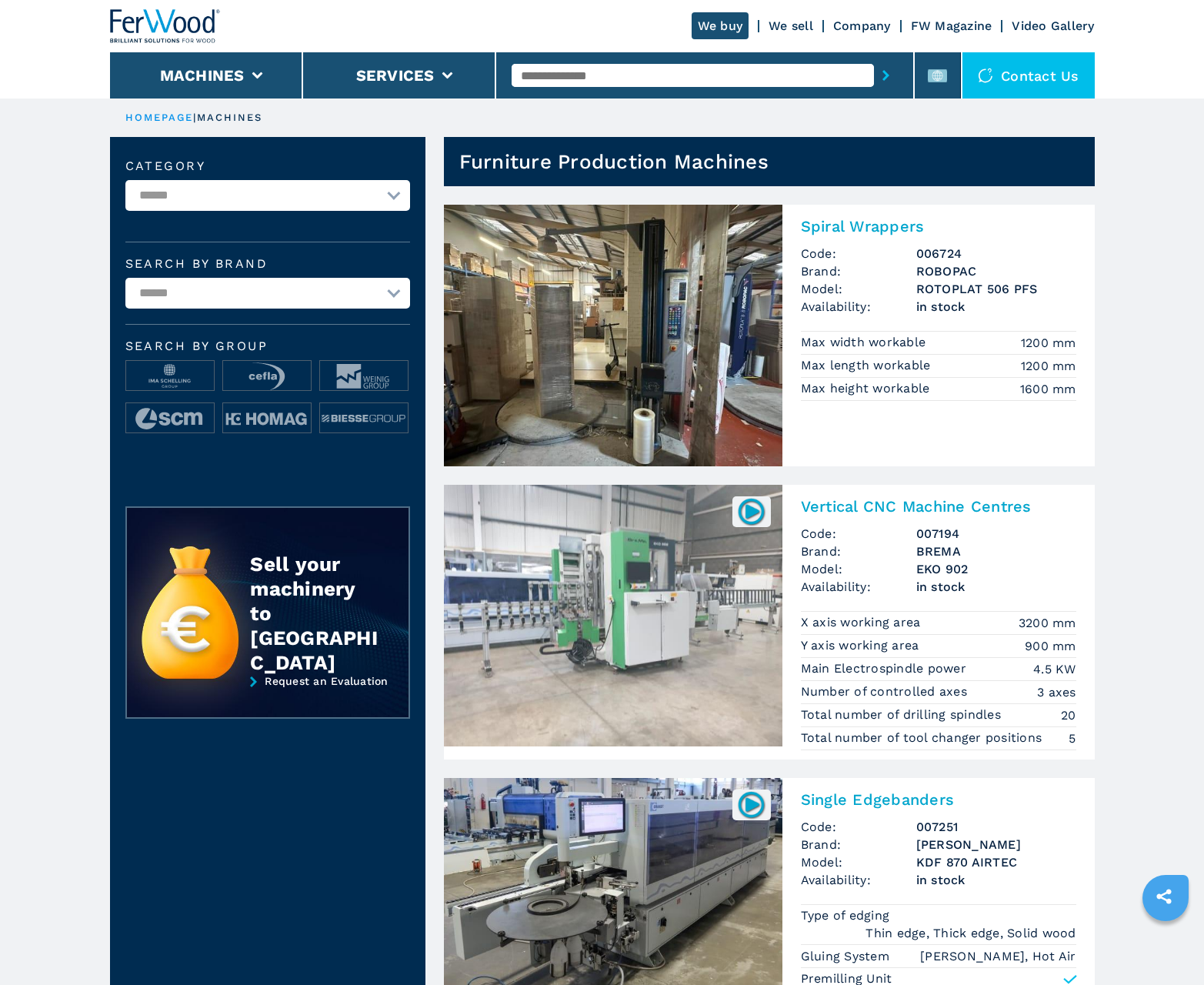
scroll to position [1539, 0]
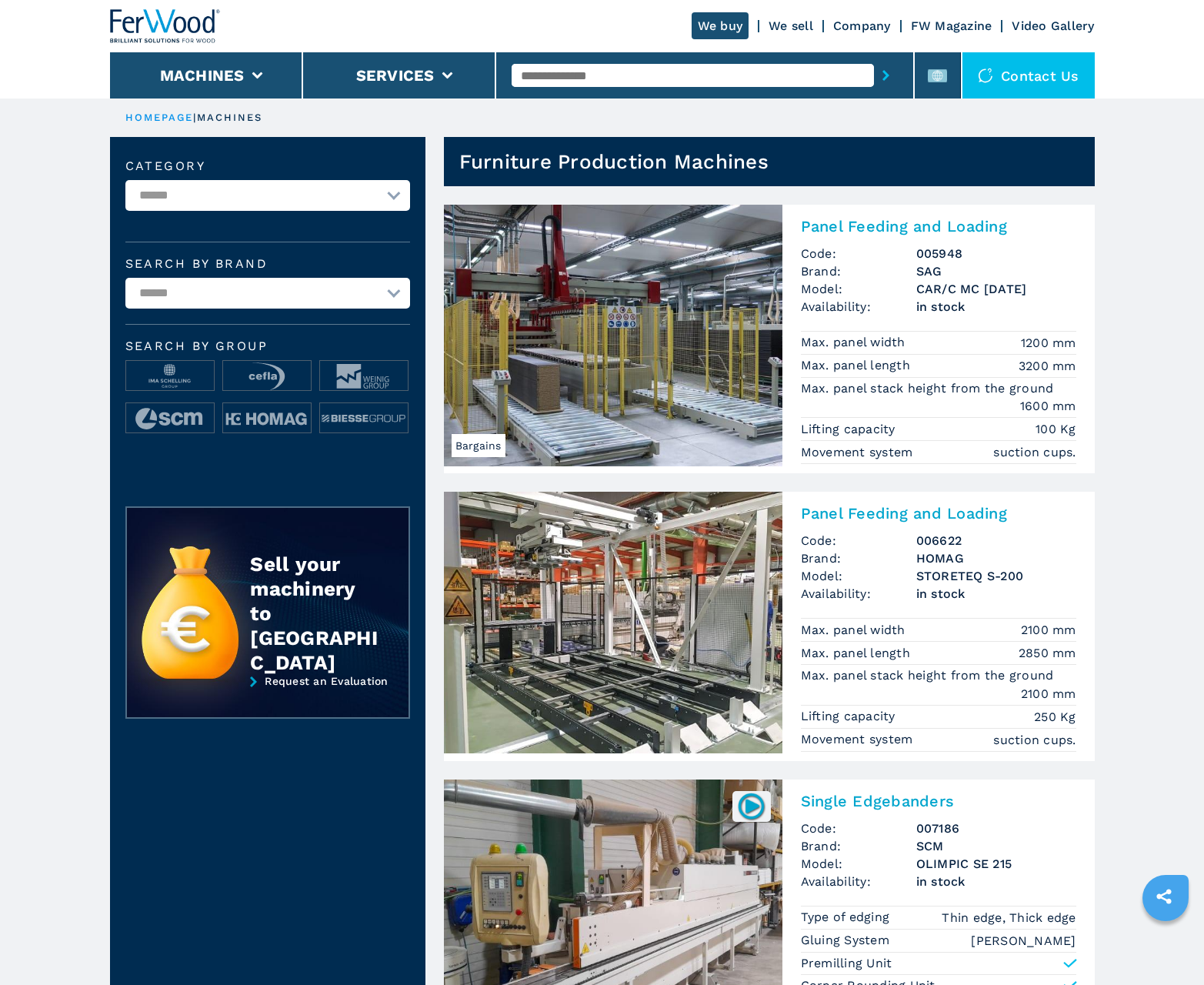
scroll to position [1539, 0]
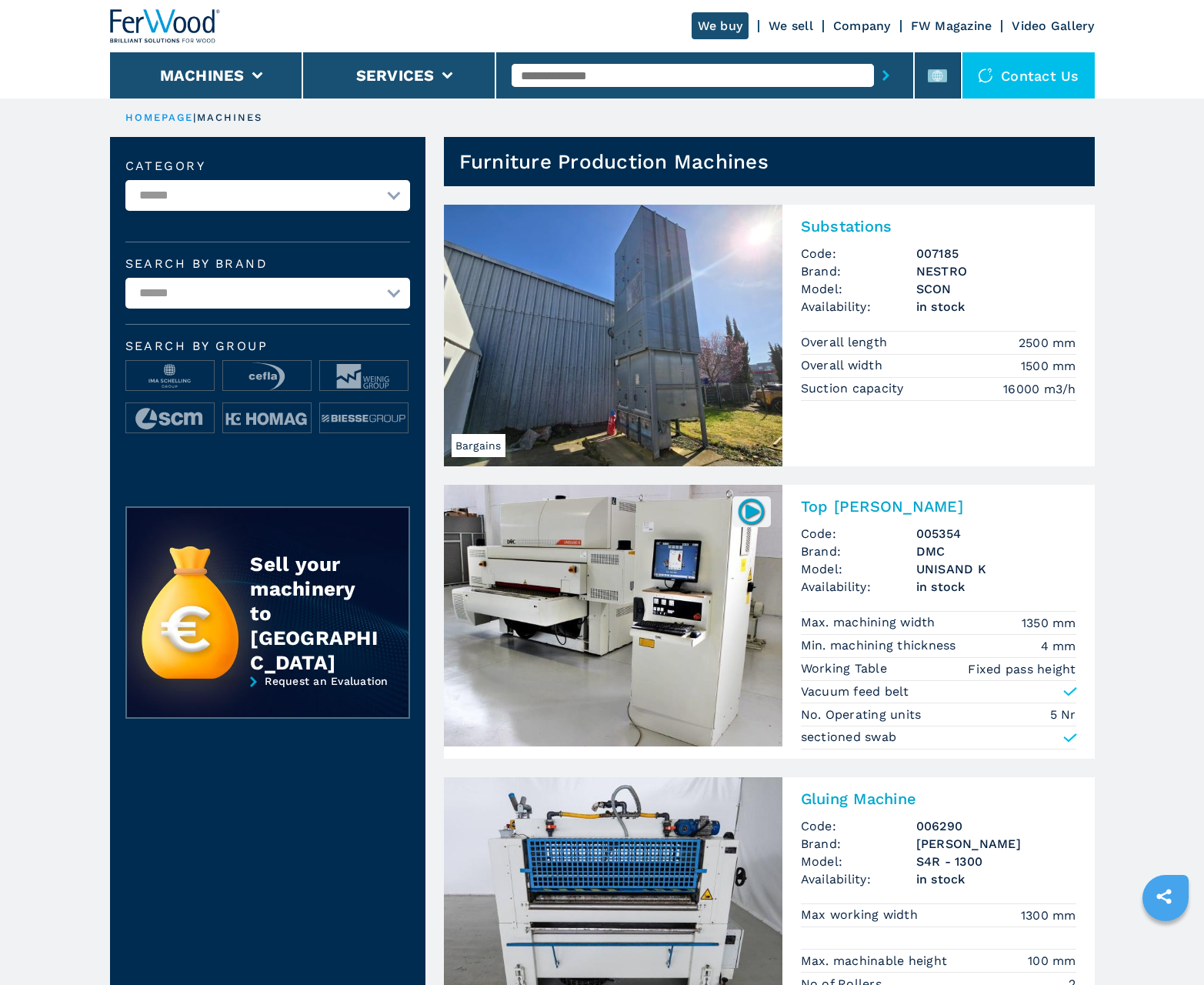
scroll to position [1539, 0]
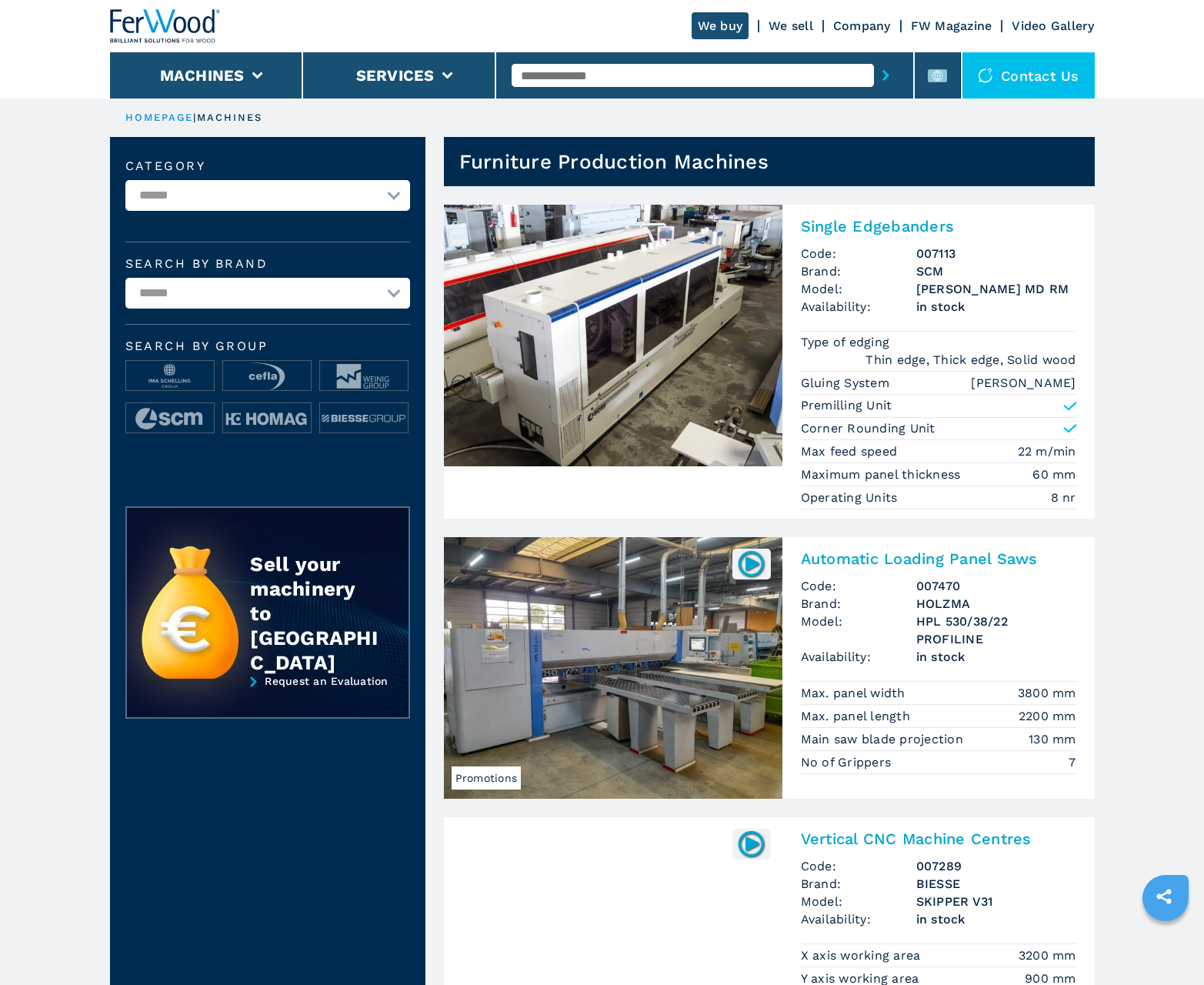
scroll to position [1539, 0]
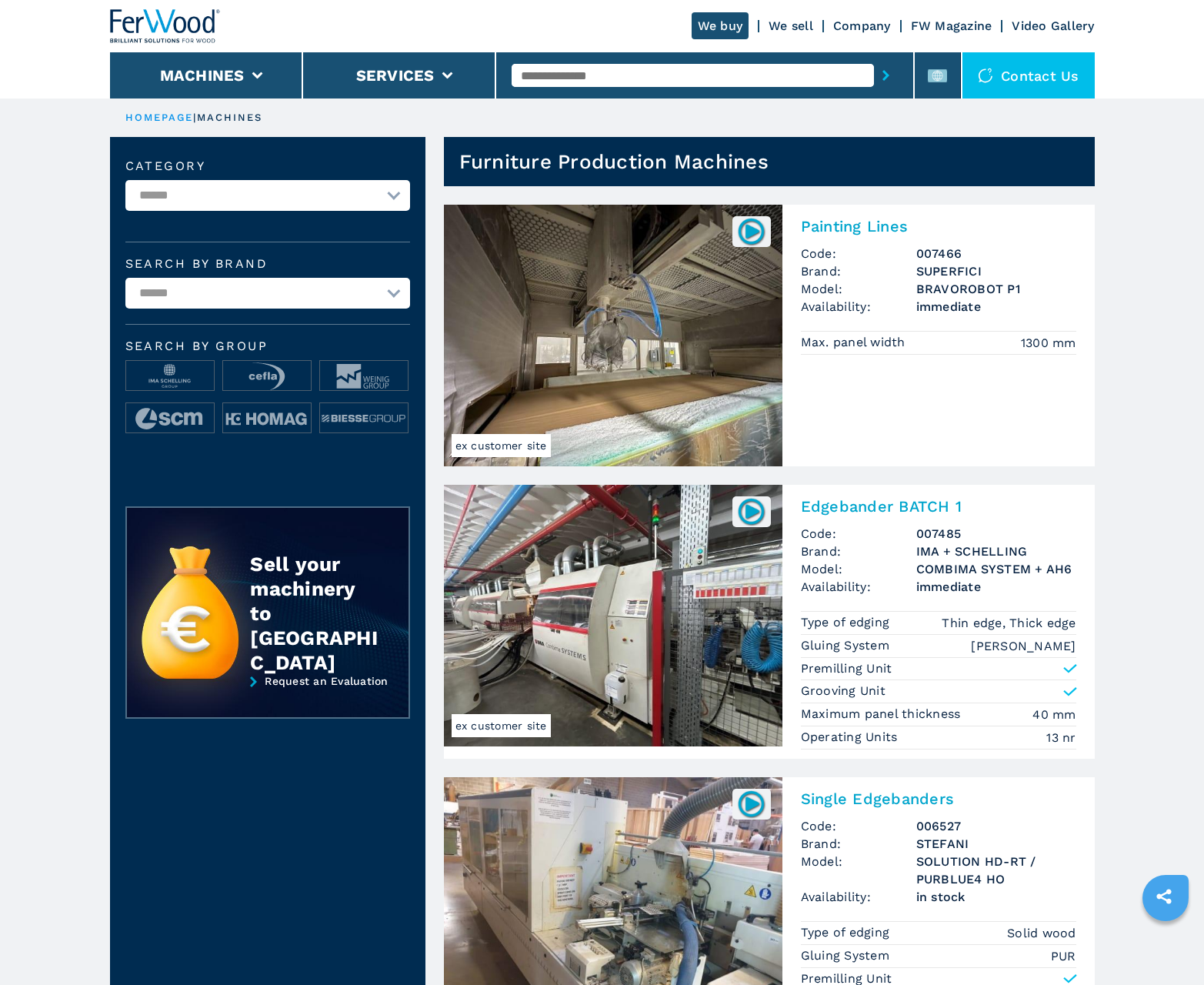
scroll to position [1539, 0]
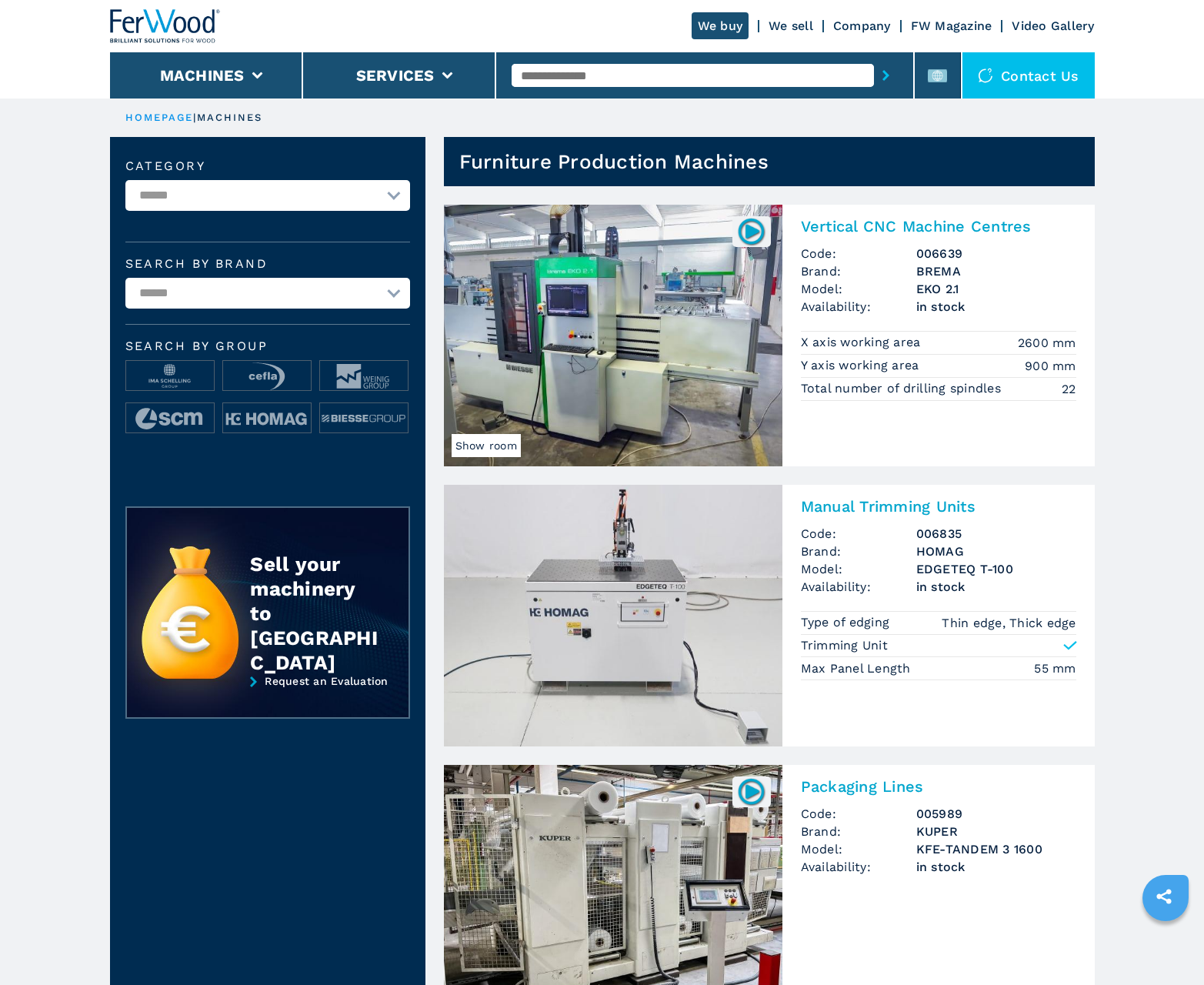
scroll to position [1539, 0]
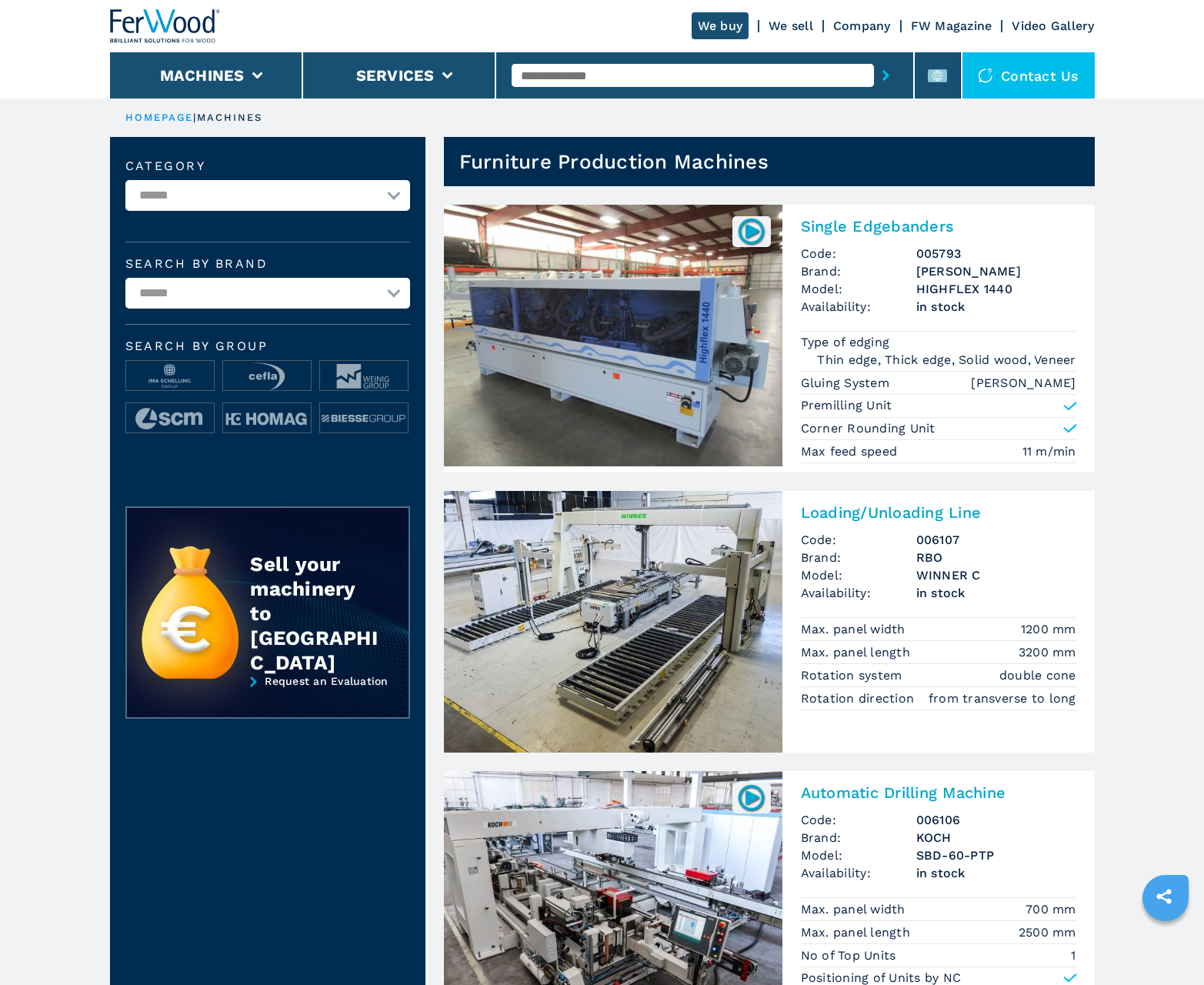
scroll to position [1539, 0]
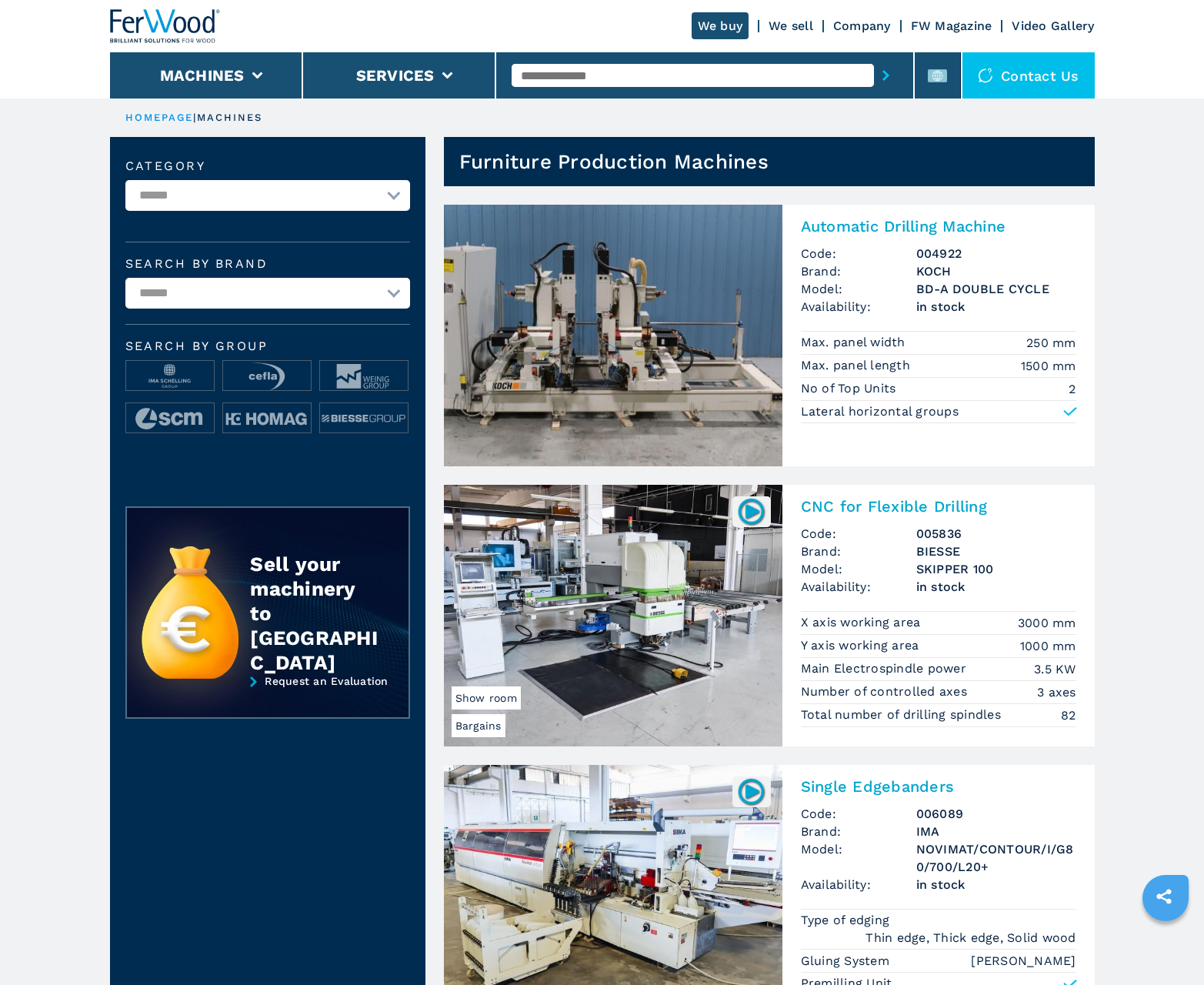
scroll to position [1539, 0]
